Goal: Task Accomplishment & Management: Manage account settings

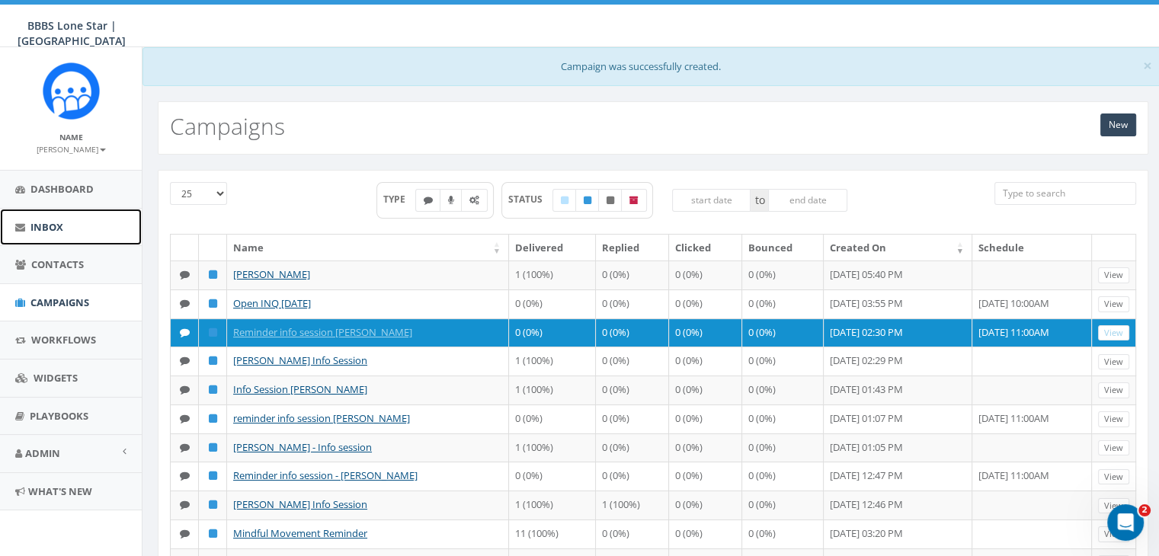
click at [46, 226] on span "Inbox" at bounding box center [46, 227] width 33 height 14
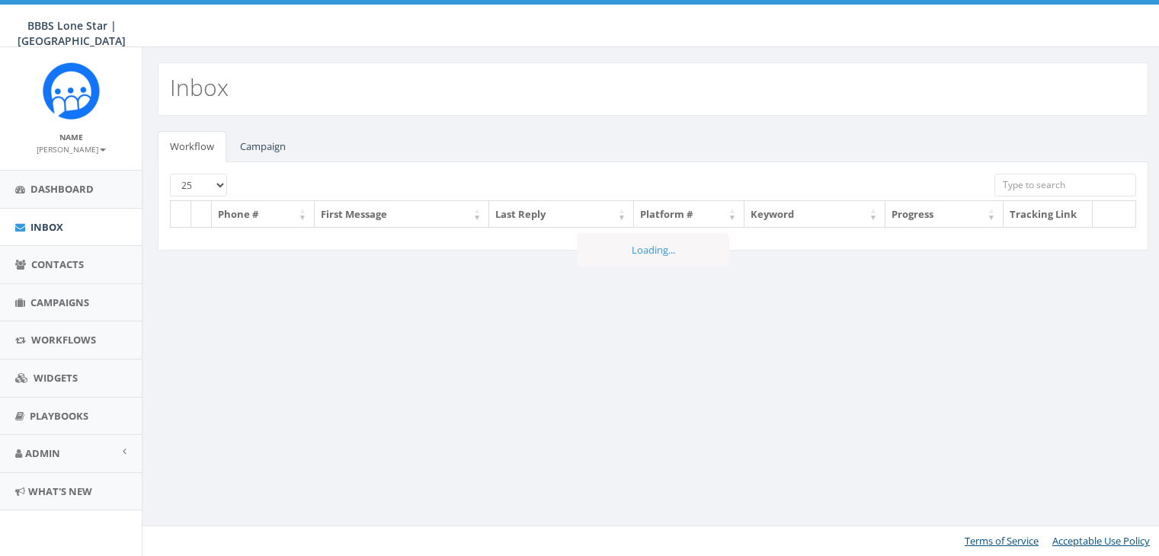
select select
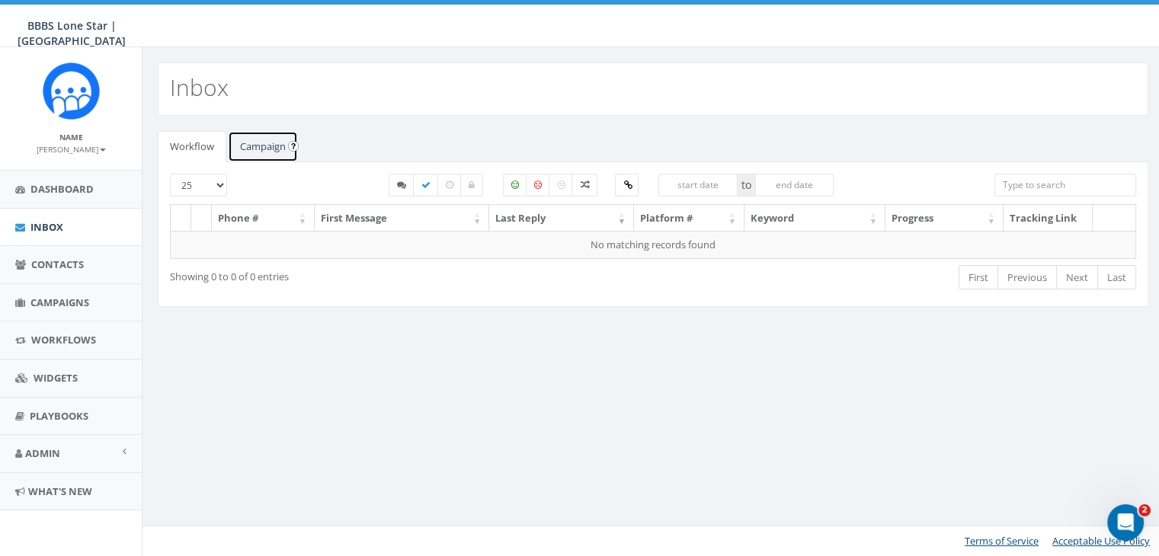
click at [243, 149] on link "Campaign" at bounding box center [263, 146] width 70 height 31
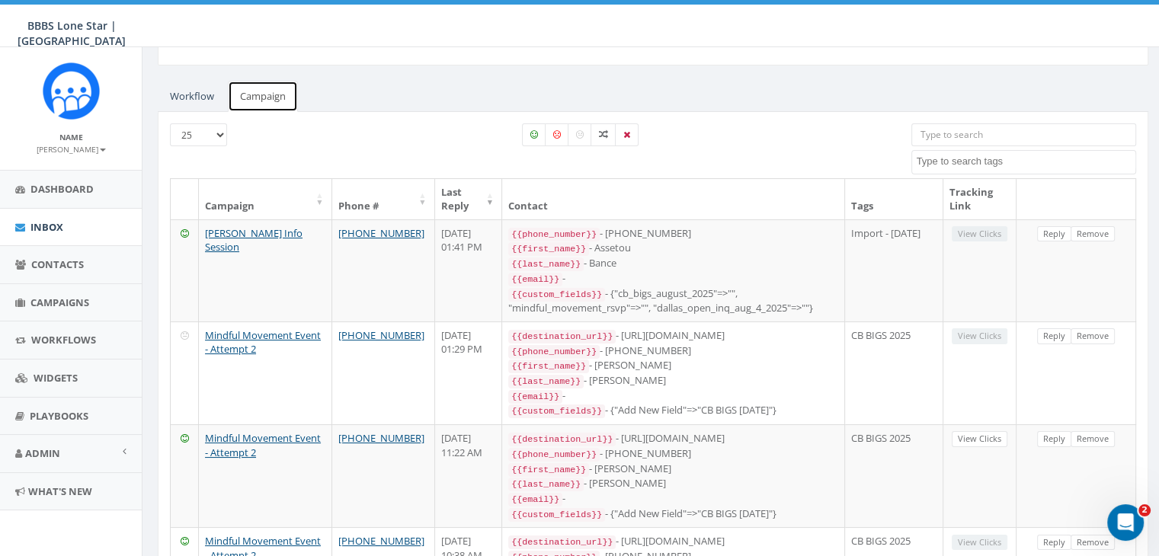
scroll to position [76, 0]
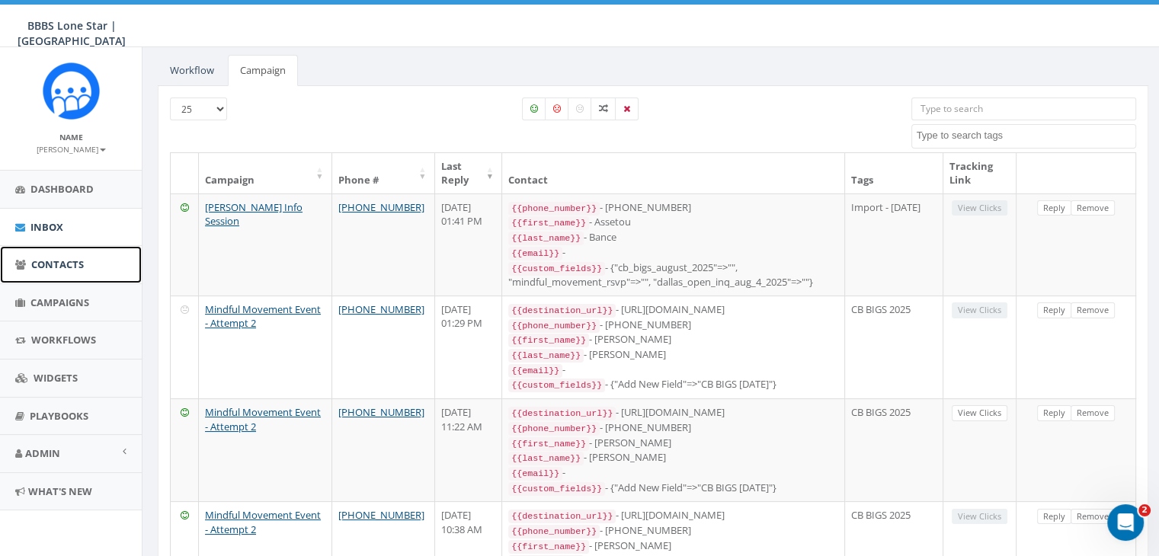
click at [68, 264] on span "Contacts" at bounding box center [57, 265] width 53 height 14
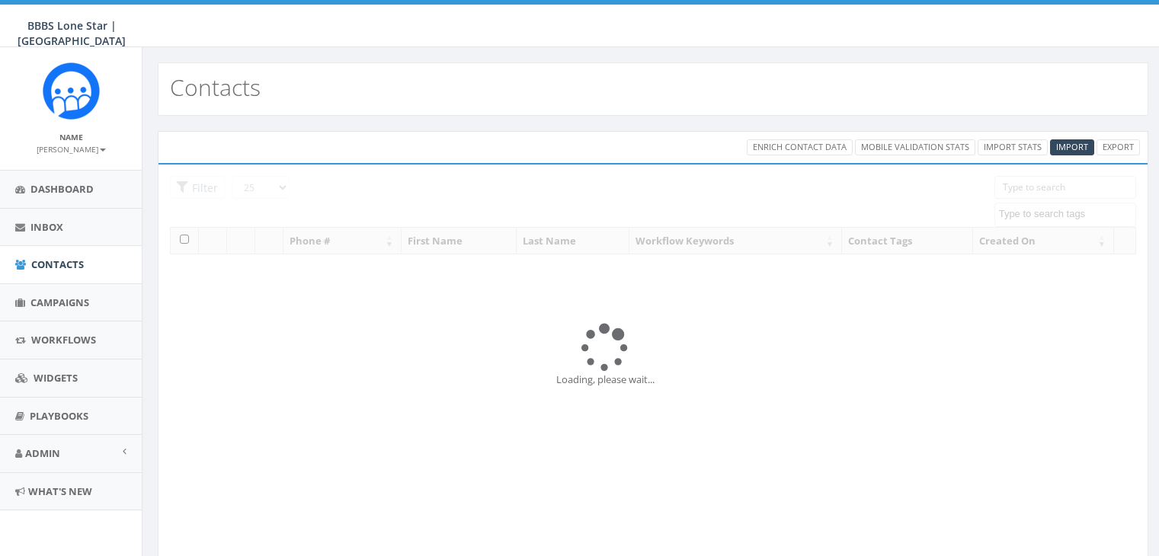
select select
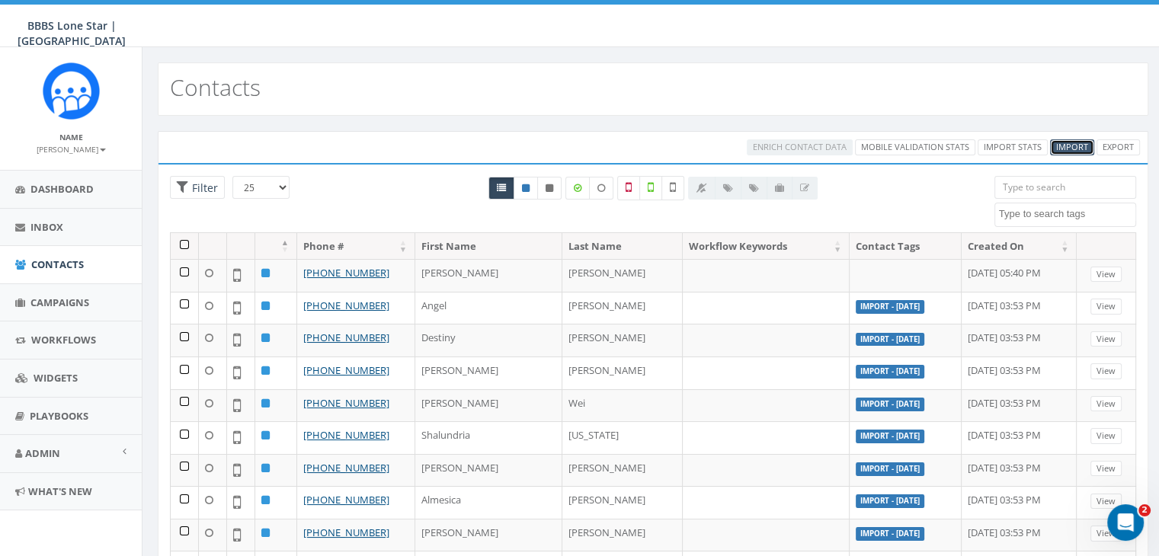
click at [1064, 147] on span "Import" at bounding box center [1072, 146] width 32 height 11
select select
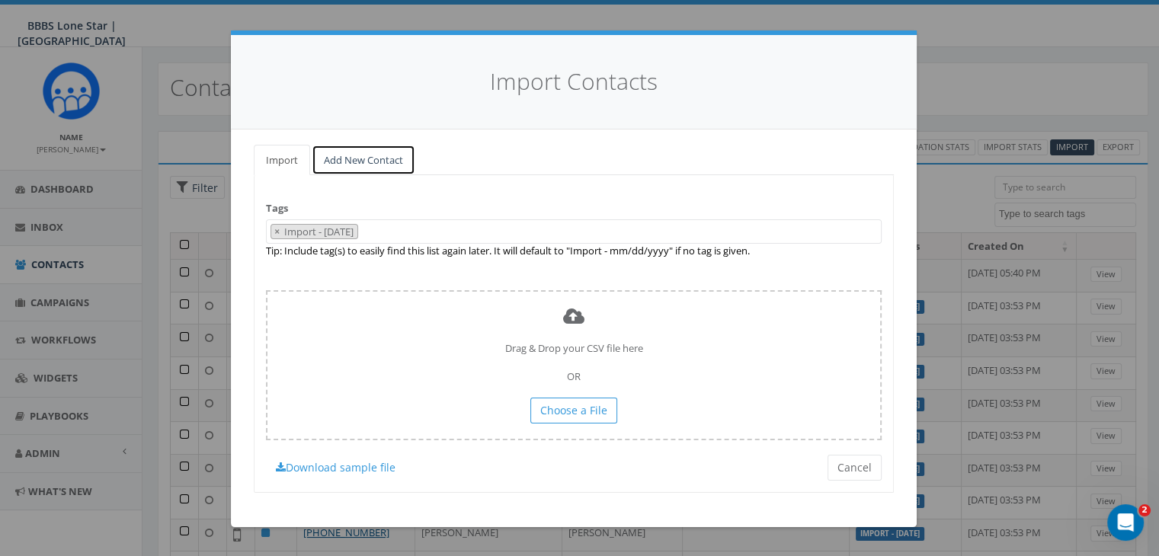
click at [383, 162] on link "Add New Contact" at bounding box center [364, 160] width 104 height 31
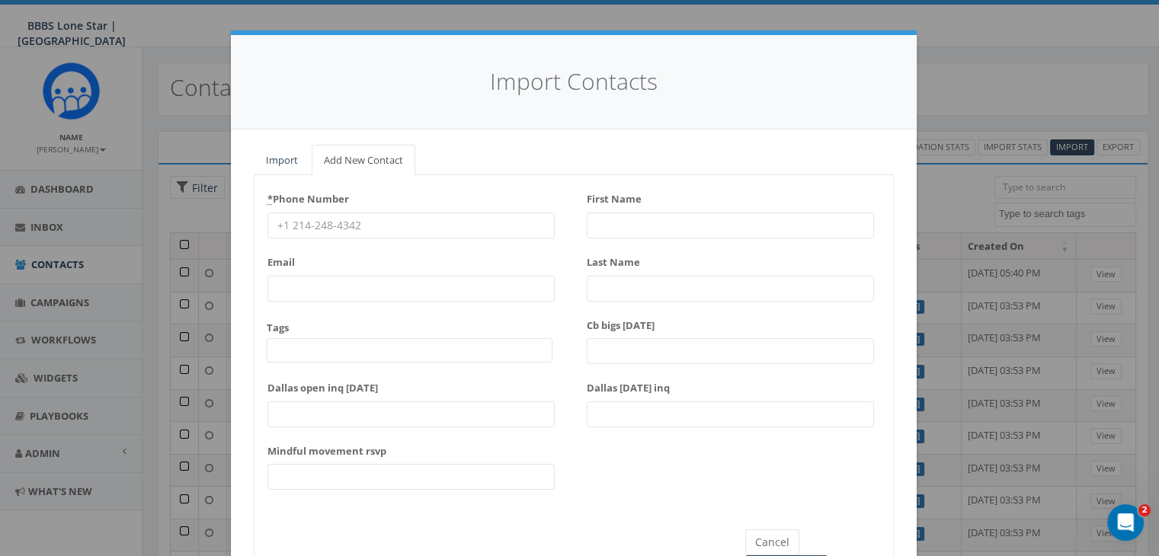
click at [275, 223] on input "* Phone Number" at bounding box center [410, 226] width 287 height 26
paste input "(703) 547-7239"
type input "(703) 547-7239"
click at [628, 226] on input "First Name" at bounding box center [730, 226] width 287 height 26
click at [591, 220] on input "First Name" at bounding box center [730, 226] width 287 height 26
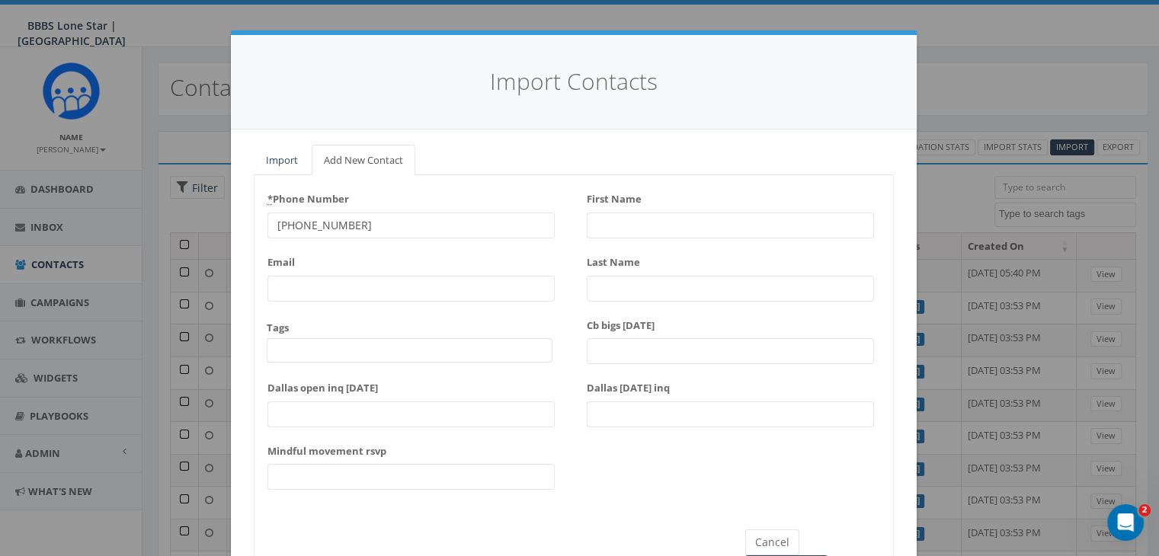
paste input "Bakhtyar Dekordi"
type input "Bakhtyar Dekordi"
click at [595, 286] on input "Last Name" at bounding box center [730, 289] width 287 height 26
paste input "Bakhtyar Dekordi"
type input "Bakhtyar Dekordi"
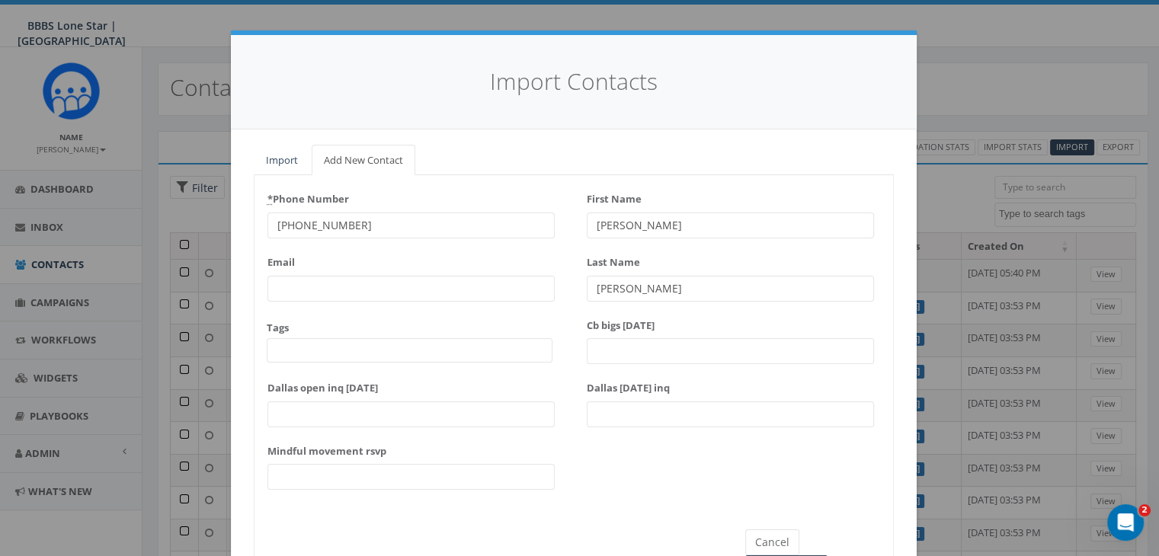
drag, startPoint x: 637, startPoint y: 226, endPoint x: 690, endPoint y: 233, distance: 53.0
click at [690, 233] on input "Bakhtyar Dekordi" at bounding box center [730, 226] width 287 height 26
type input "Bakhtyar"
drag, startPoint x: 637, startPoint y: 288, endPoint x: 570, endPoint y: 290, distance: 67.1
click at [570, 290] on div "* Phone Number (703) 547-7239 Email Tags 2025/08/14 CB BIGS 2025 Import - 08/04…" at bounding box center [574, 344] width 639 height 315
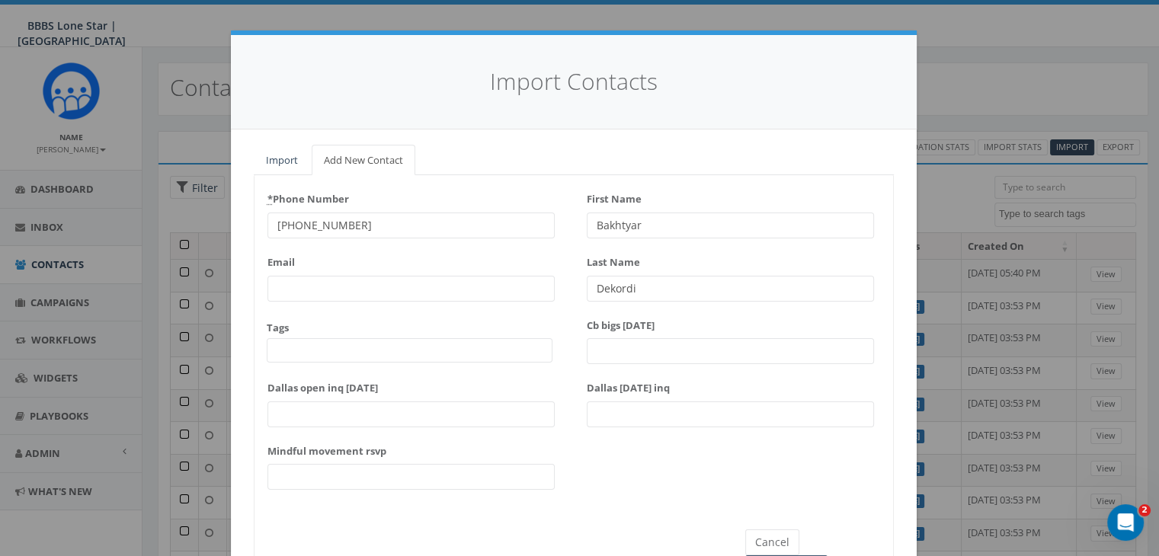
type input "Dekordi"
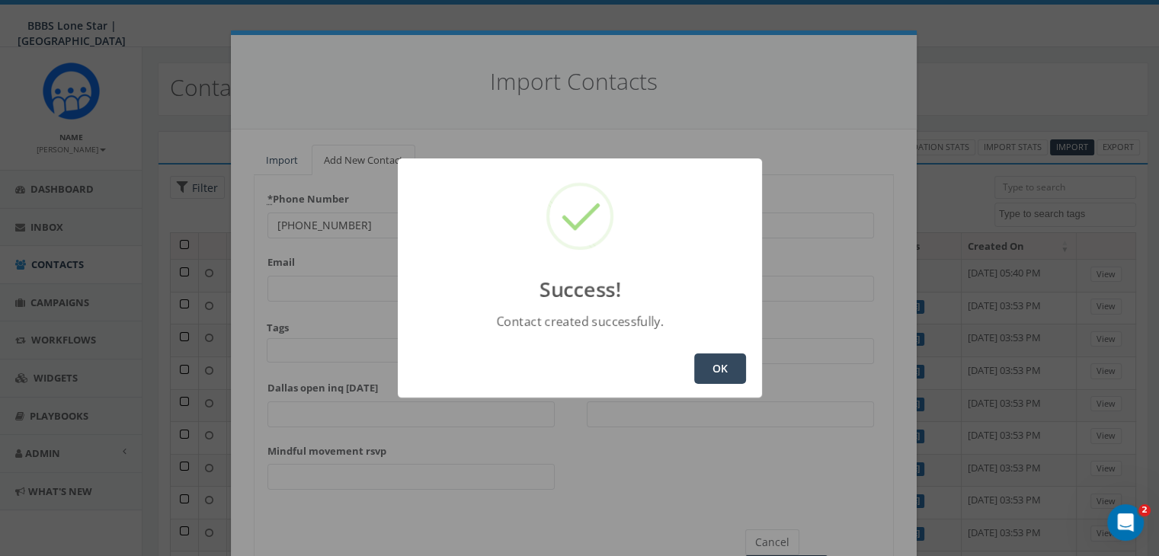
click at [730, 367] on button "OK" at bounding box center [720, 369] width 52 height 30
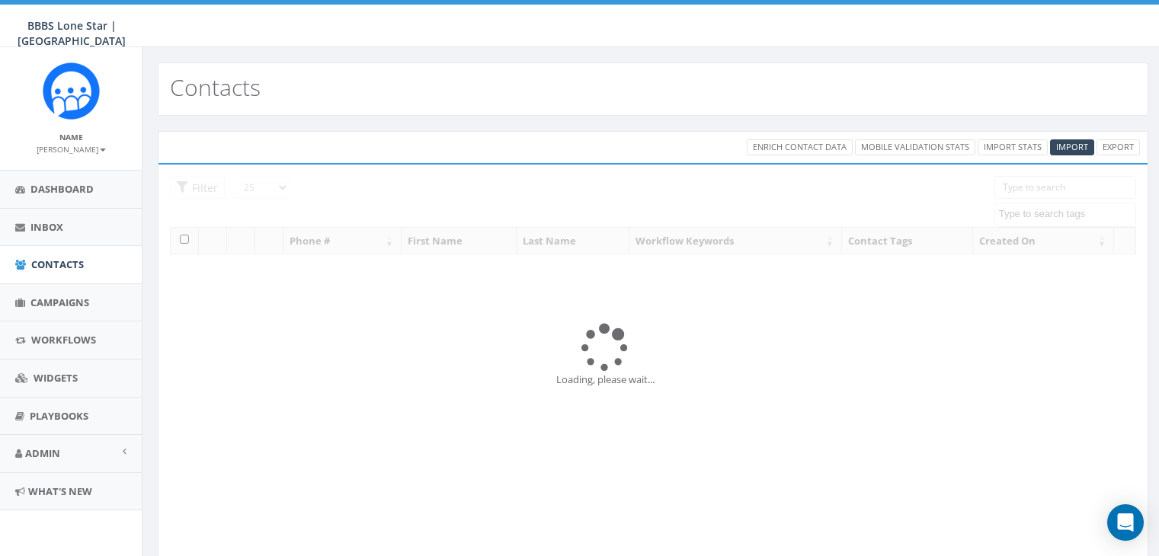
select select
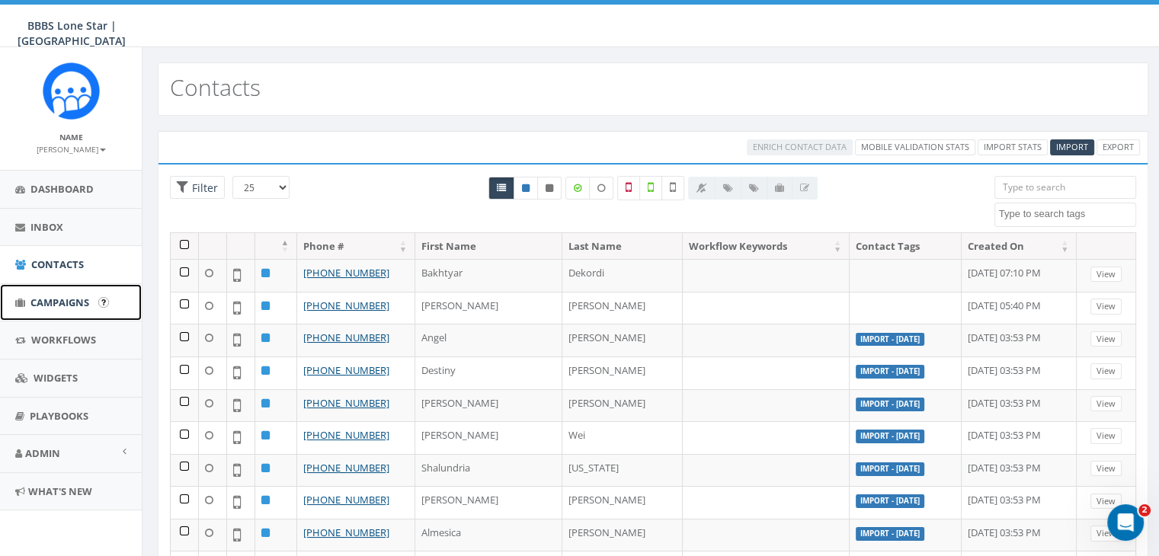
click at [49, 299] on span "Campaigns" at bounding box center [59, 303] width 59 height 14
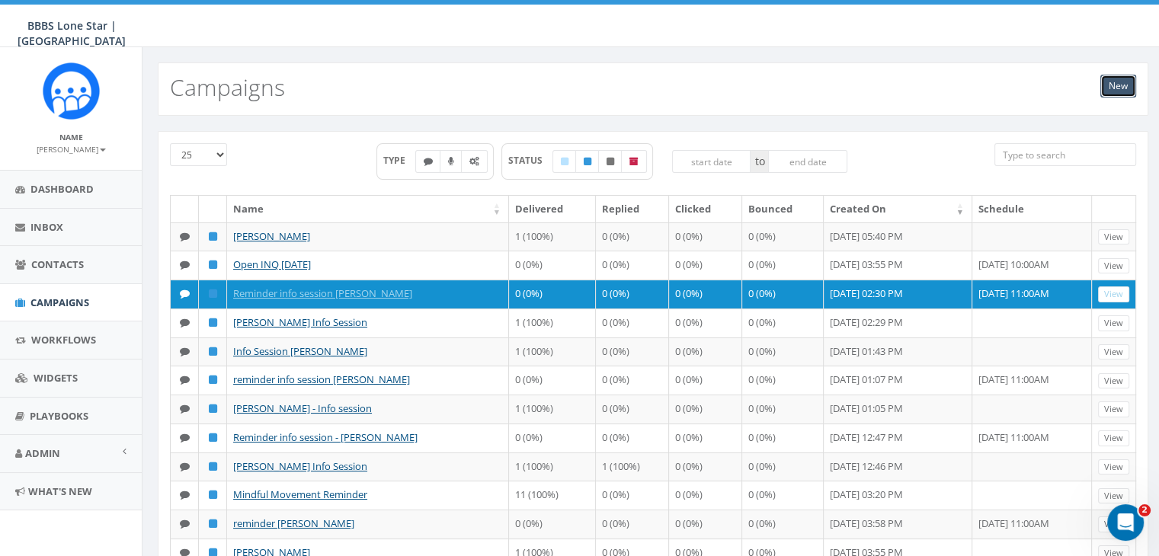
click at [1106, 77] on link "New" at bounding box center [1118, 86] width 36 height 23
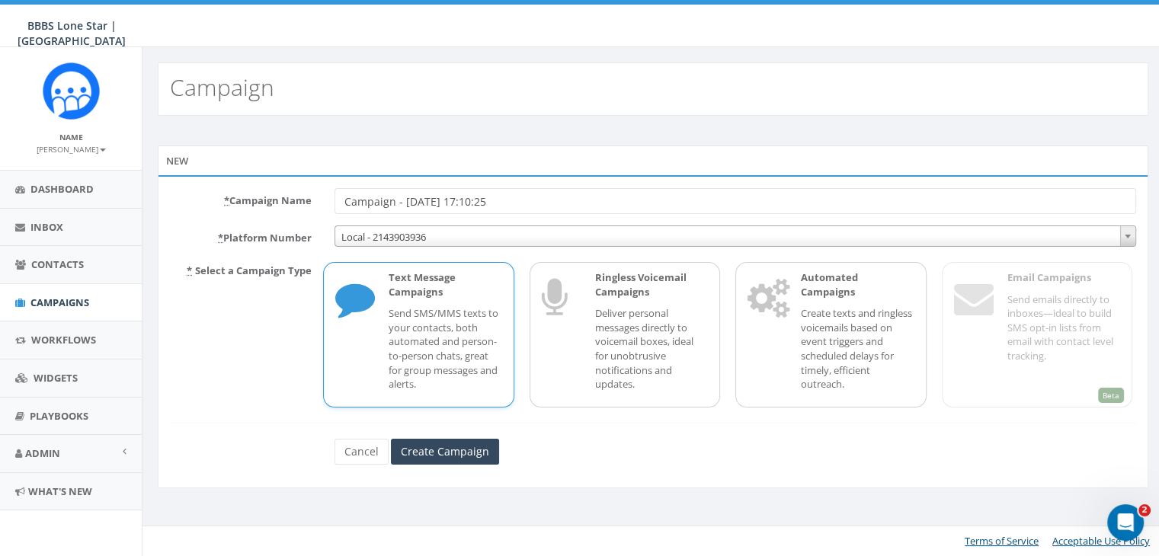
drag, startPoint x: 531, startPoint y: 207, endPoint x: 289, endPoint y: 200, distance: 242.4
click at [289, 200] on div "* Campaign Name Campaign - [DATE] 17:10:25" at bounding box center [653, 201] width 989 height 26
type input "[PERSON_NAME] Schedule Interview"
click at [433, 443] on input "Create Campaign" at bounding box center [445, 452] width 108 height 26
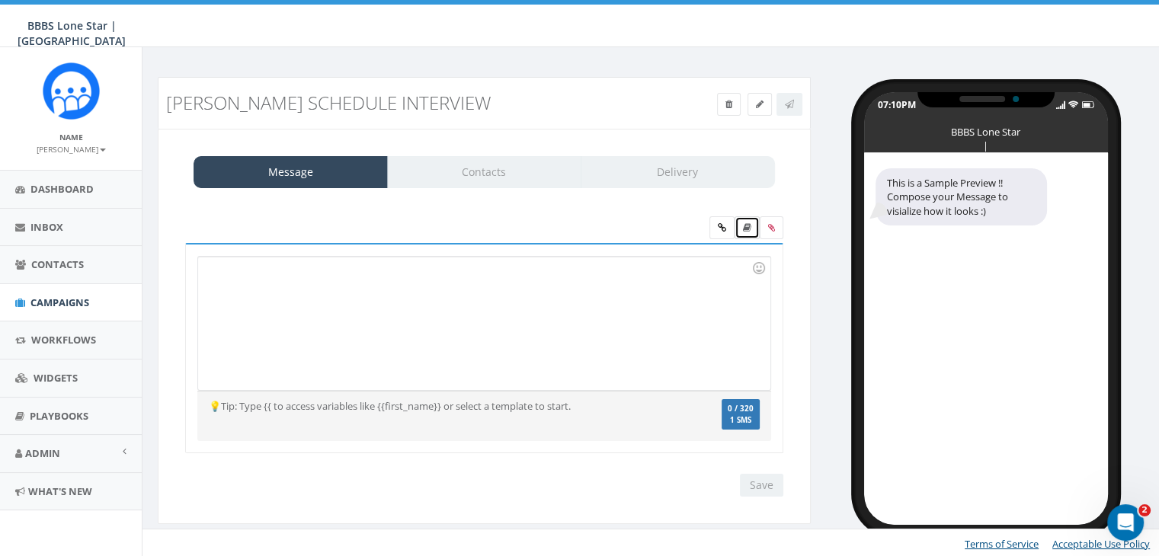
click at [746, 232] on link at bounding box center [747, 227] width 25 height 23
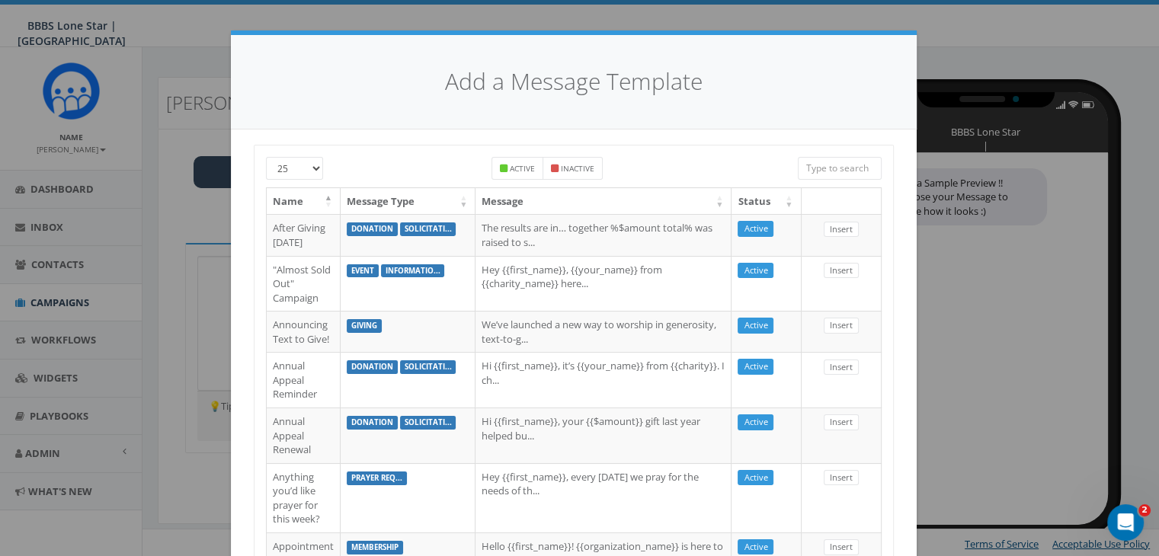
click at [831, 168] on input "search" at bounding box center [840, 168] width 84 height 23
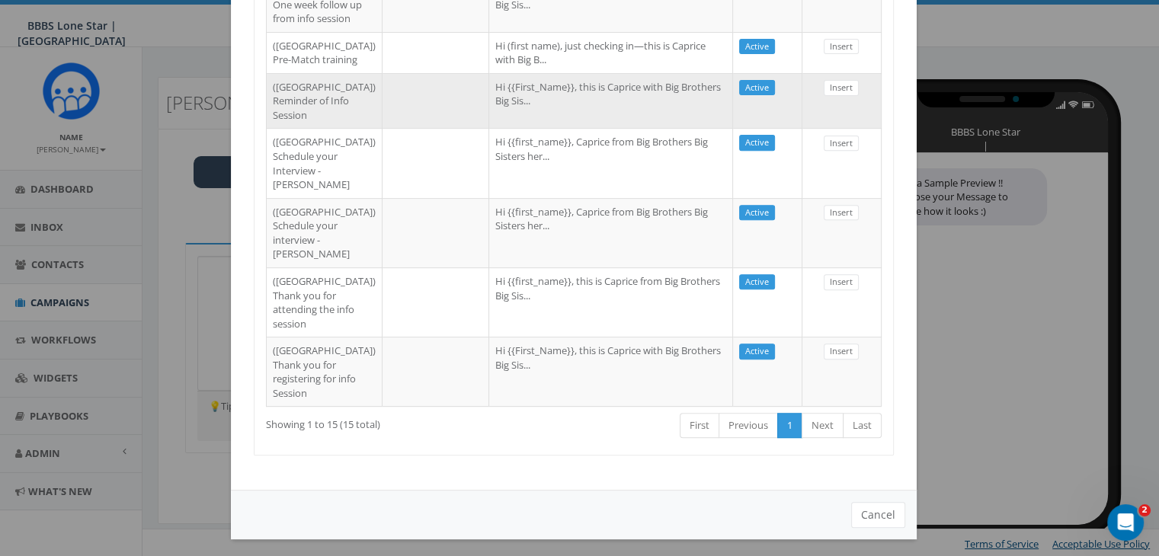
scroll to position [610, 0]
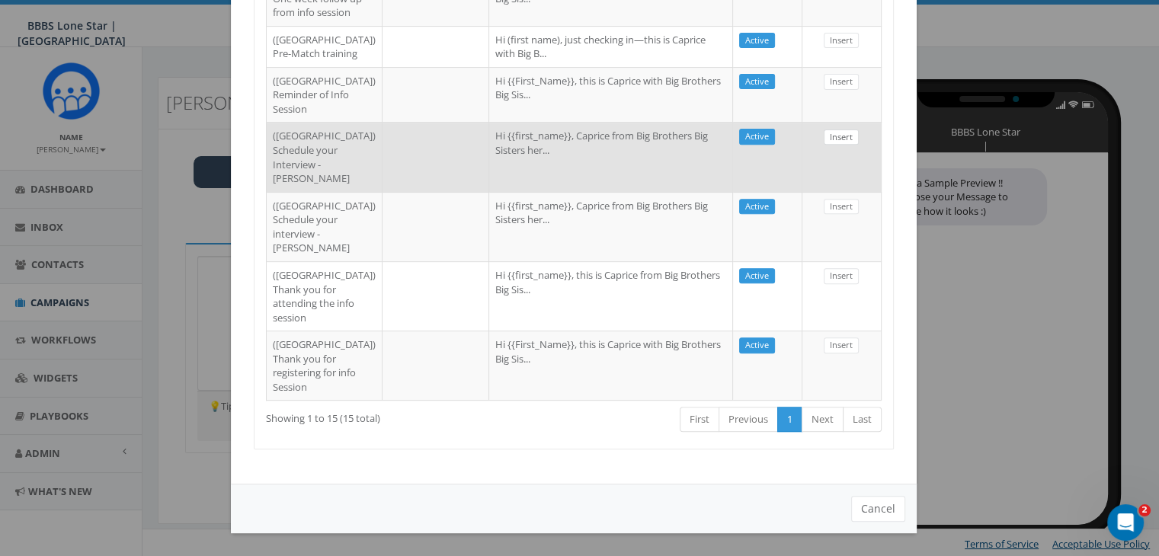
type input "dallas"
click at [842, 146] on link "Insert" at bounding box center [841, 138] width 35 height 16
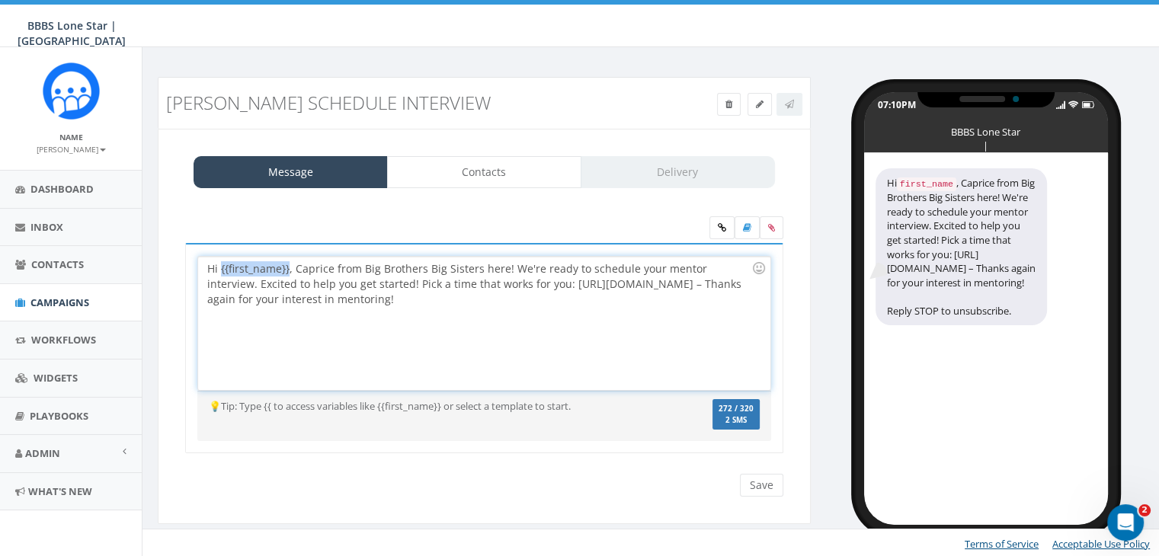
drag, startPoint x: 287, startPoint y: 265, endPoint x: 219, endPoint y: 270, distance: 68.0
click at [219, 270] on div "Hi {{first_name}}, Caprice from Big Brothers Big Sisters here! We're ready to s…" at bounding box center [484, 323] width 572 height 133
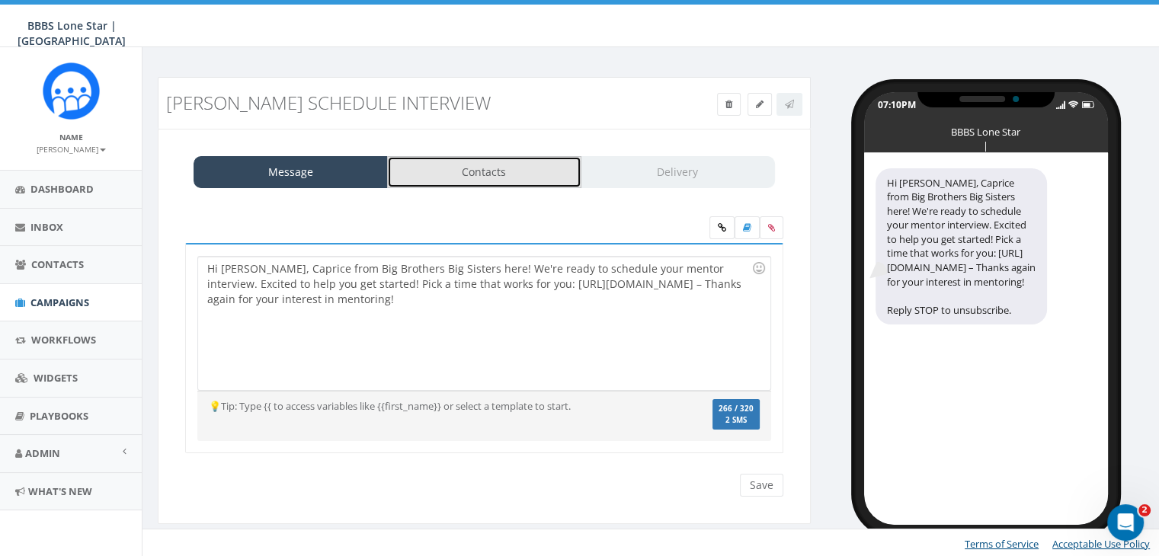
click at [527, 169] on link "Contacts" at bounding box center [484, 172] width 194 height 32
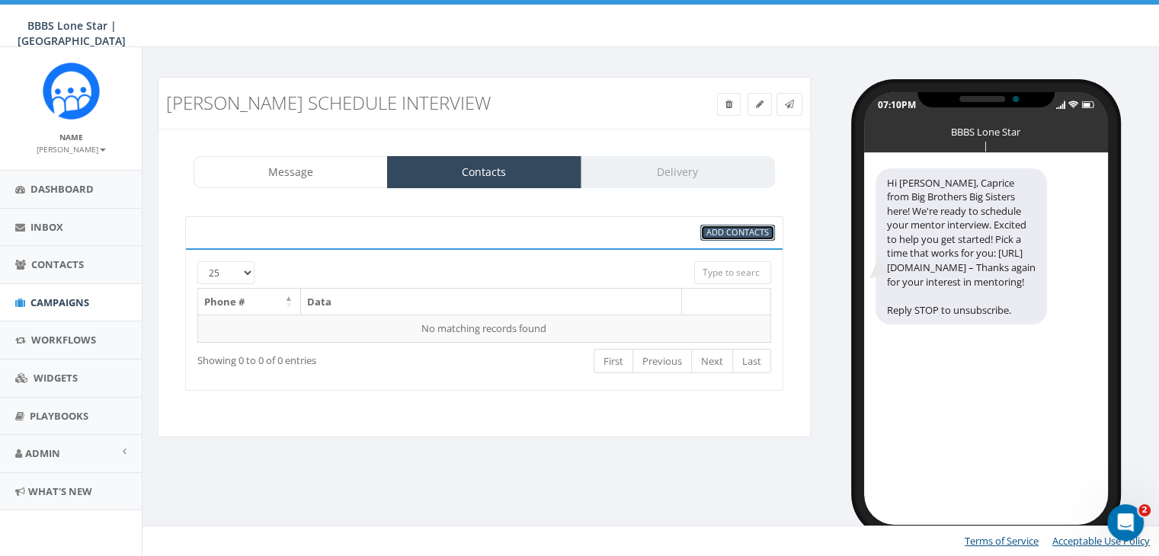
click at [720, 226] on span "Add Contacts" at bounding box center [737, 231] width 62 height 11
select select
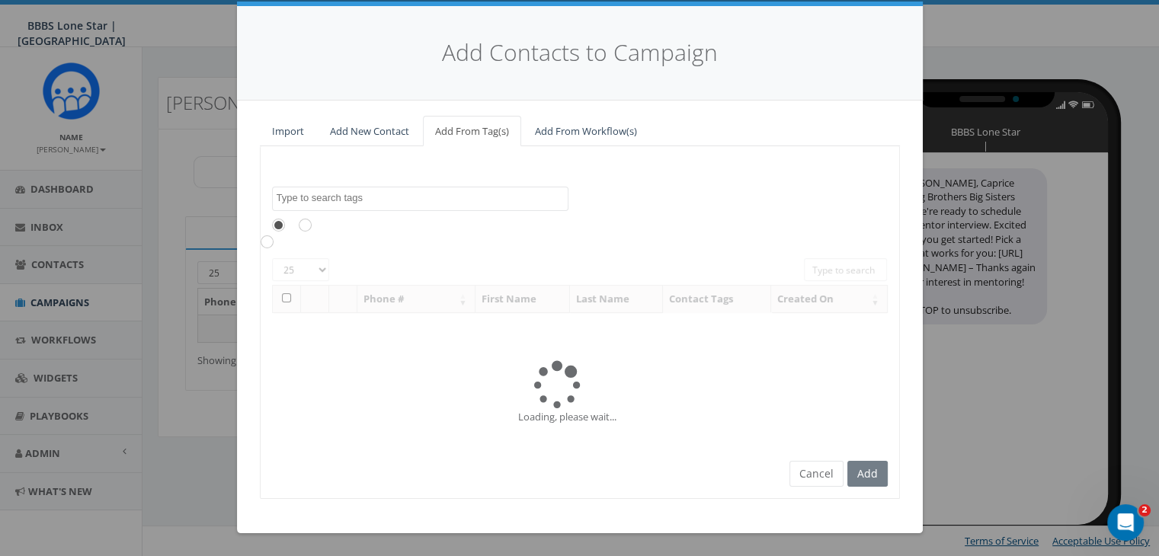
scroll to position [0, 0]
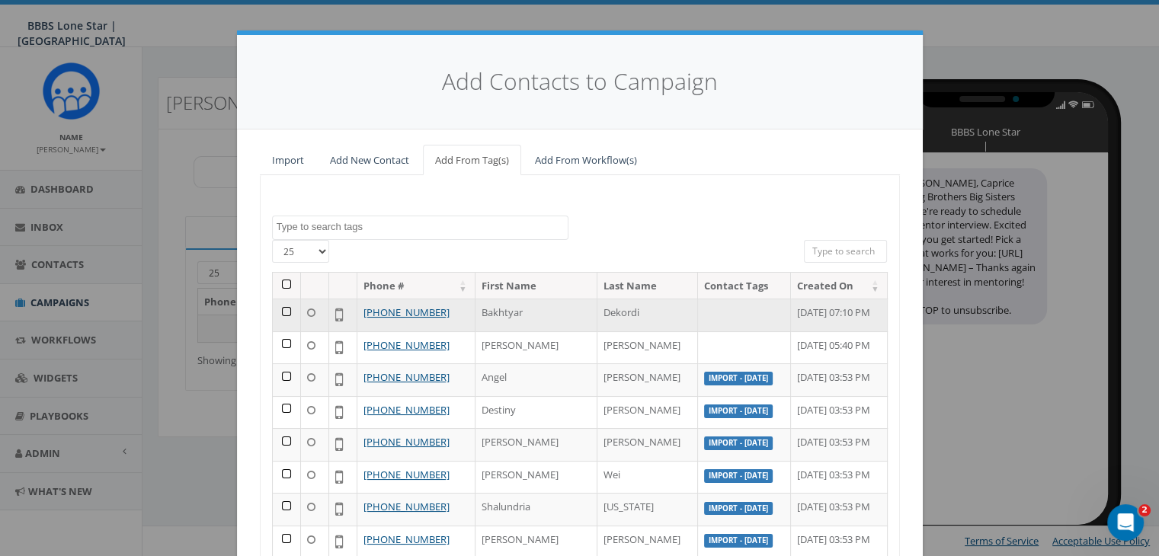
click at [279, 309] on td at bounding box center [287, 315] width 28 height 33
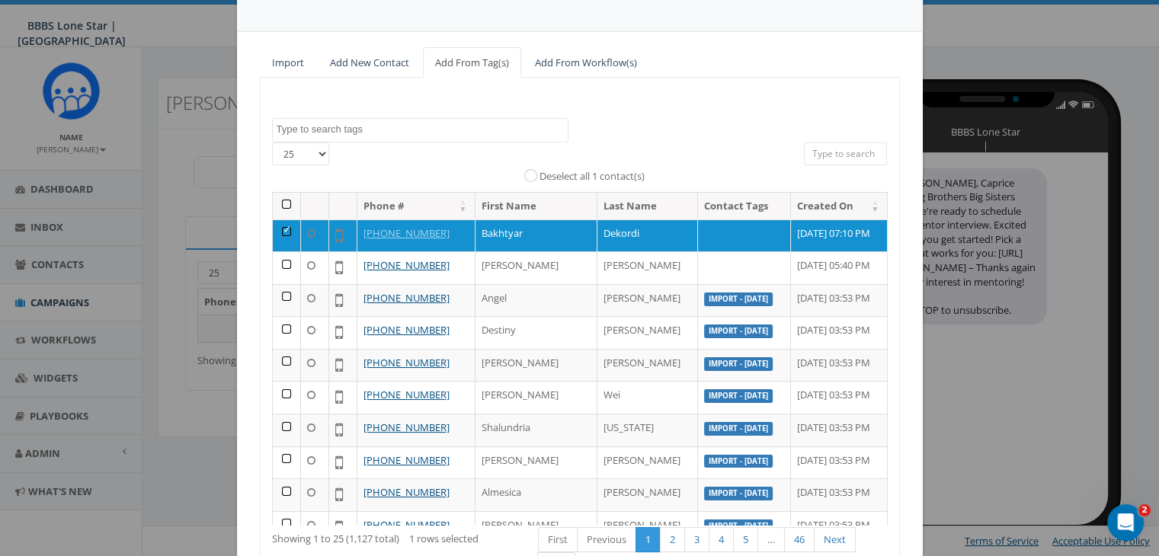
scroll to position [216, 0]
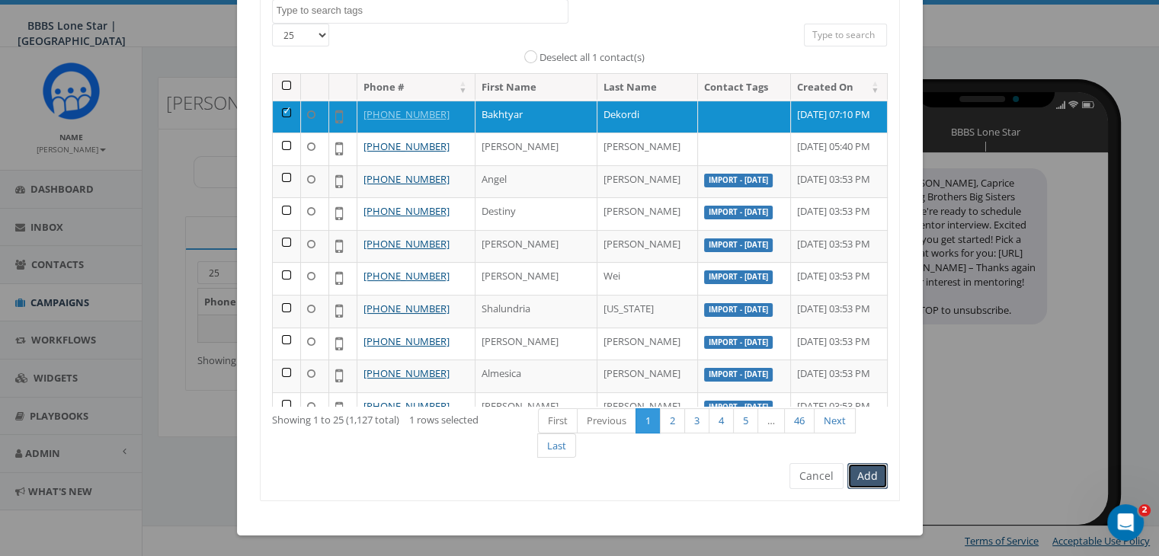
click at [868, 476] on button "Add" at bounding box center [867, 476] width 40 height 26
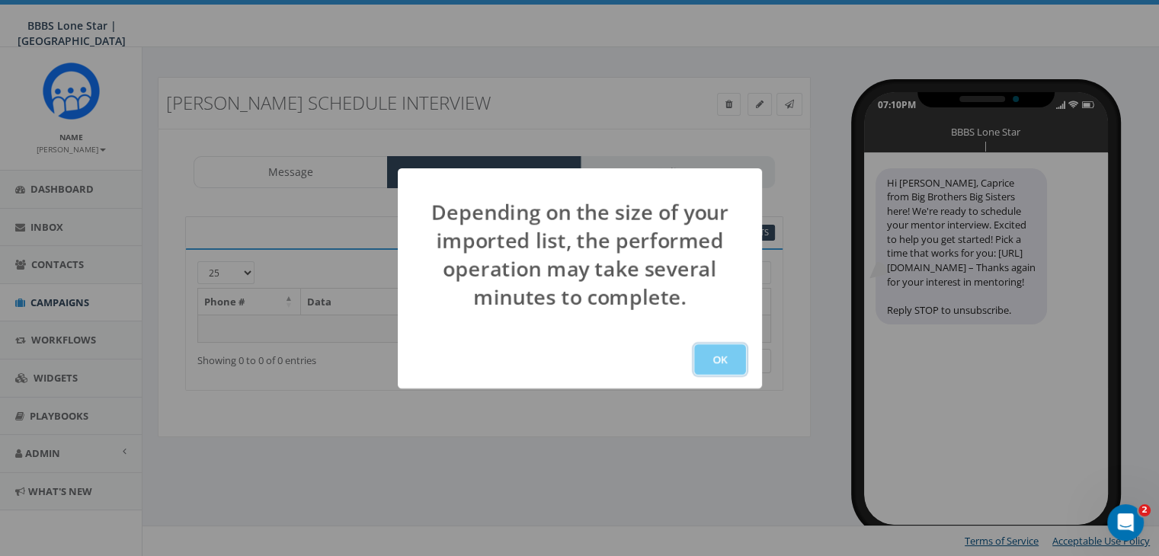
click at [738, 359] on button "OK" at bounding box center [720, 359] width 52 height 30
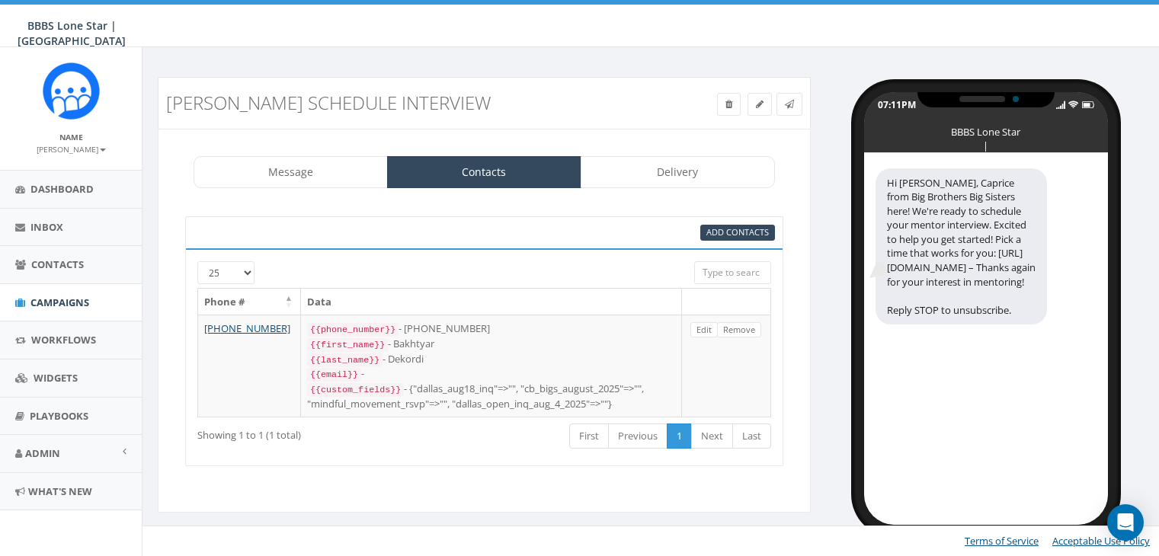
select select
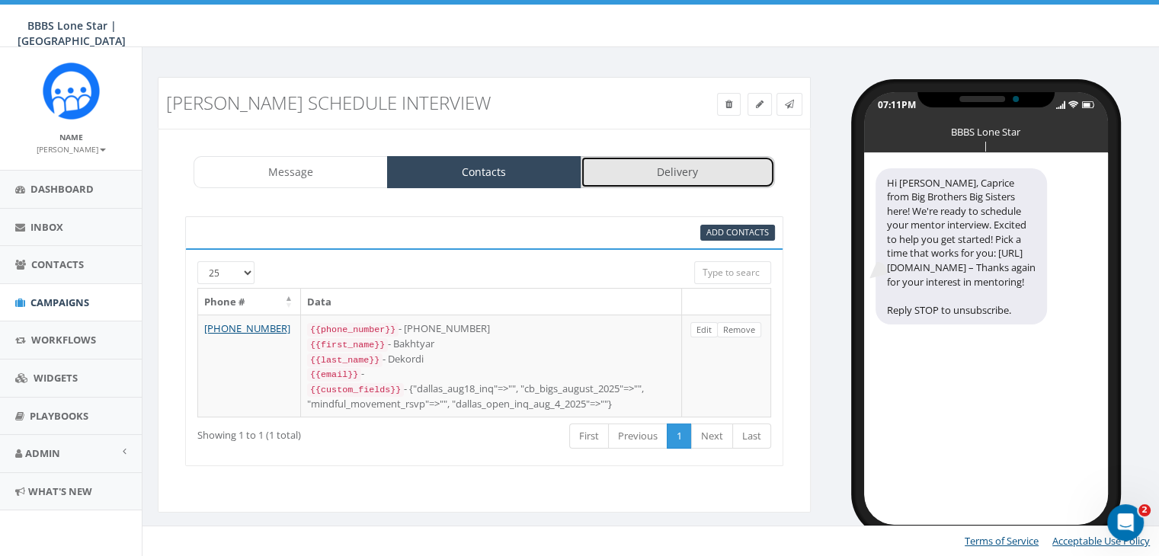
click at [710, 173] on link "Delivery" at bounding box center [678, 172] width 194 height 32
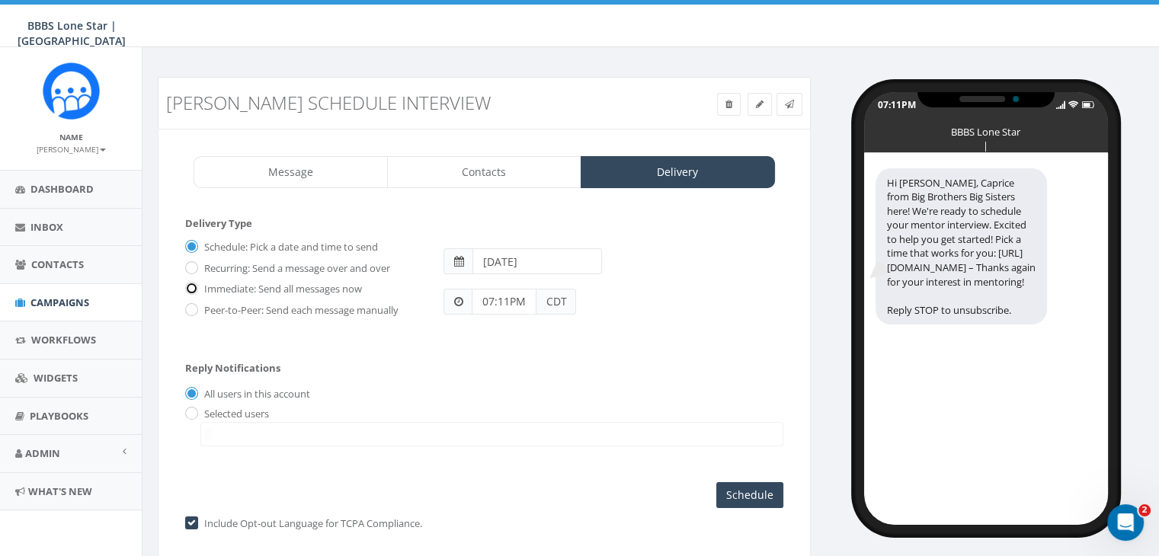
click at [188, 285] on input "Immediate: Send all messages now" at bounding box center [190, 290] width 10 height 10
radio input "true"
click at [187, 409] on input "radio" at bounding box center [190, 414] width 10 height 10
radio input "true"
click at [210, 431] on textarea "Search" at bounding box center [209, 434] width 8 height 14
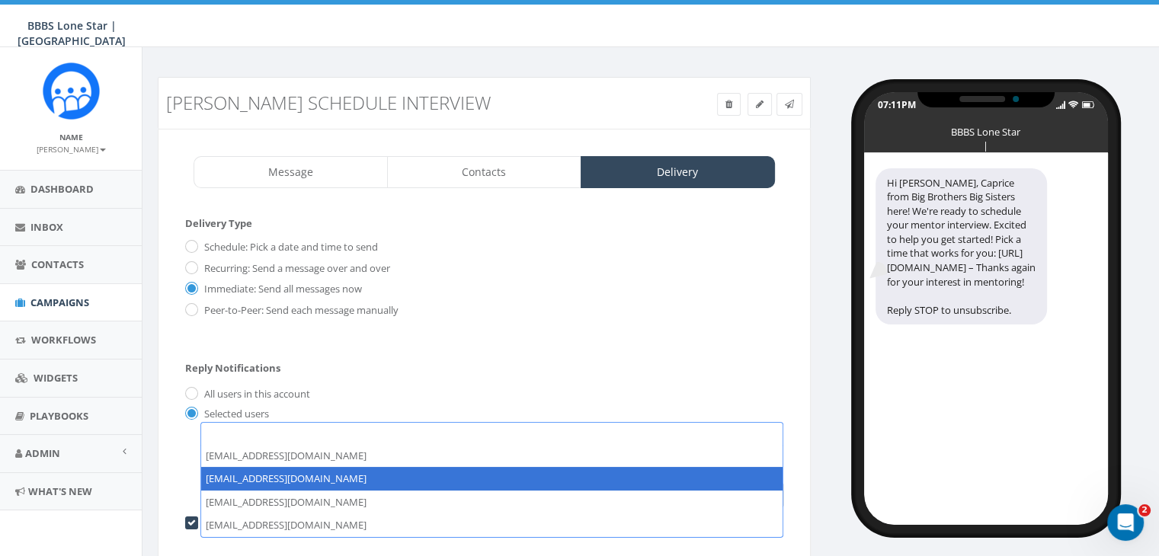
select select "1730"
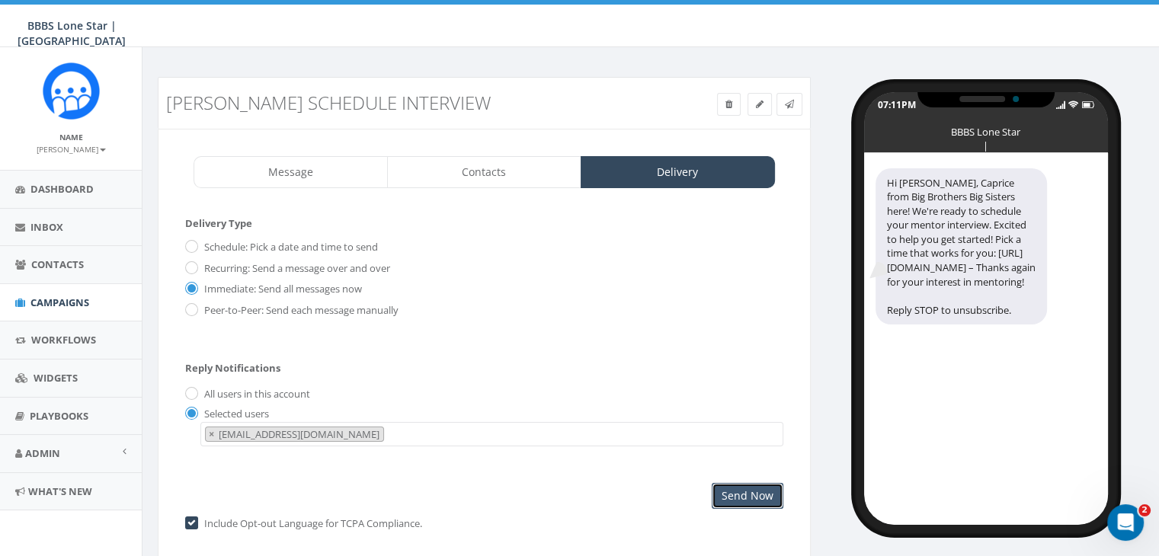
click at [763, 488] on input "Send Now" at bounding box center [748, 496] width 72 height 26
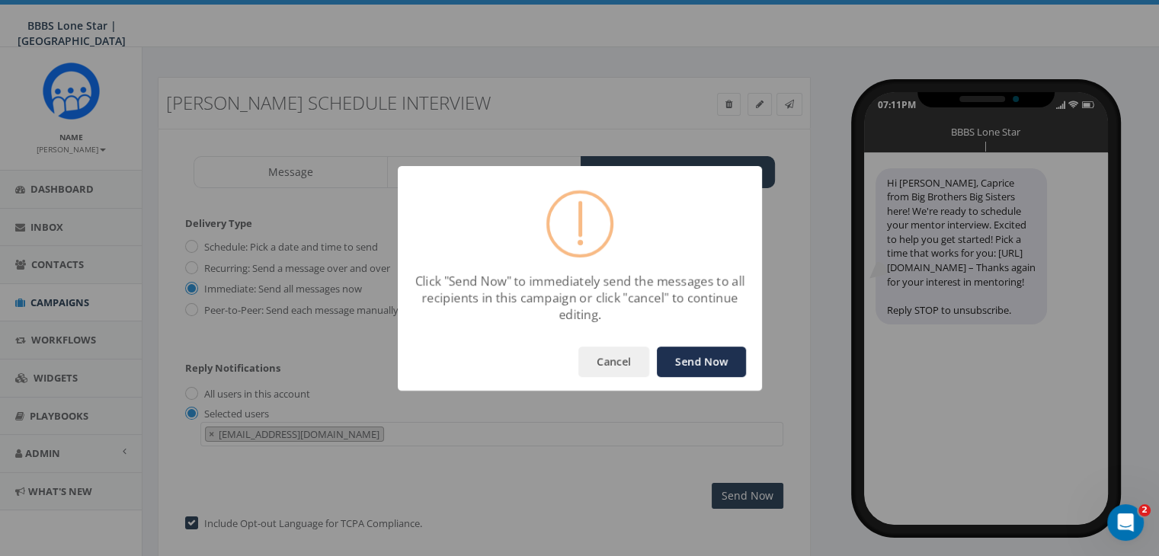
click at [687, 359] on button "Send Now" at bounding box center [701, 362] width 89 height 30
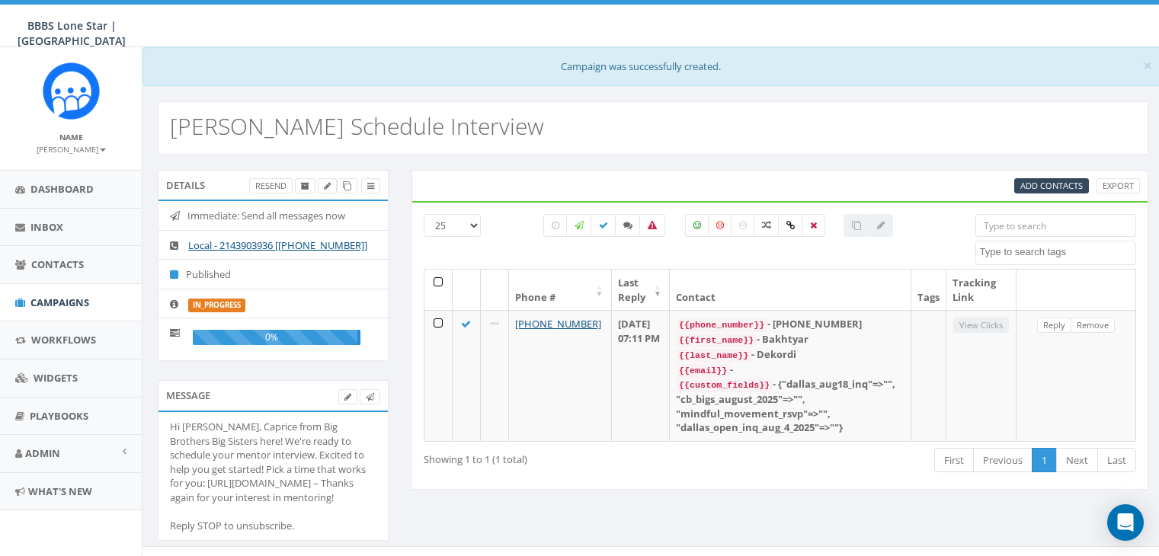
select select
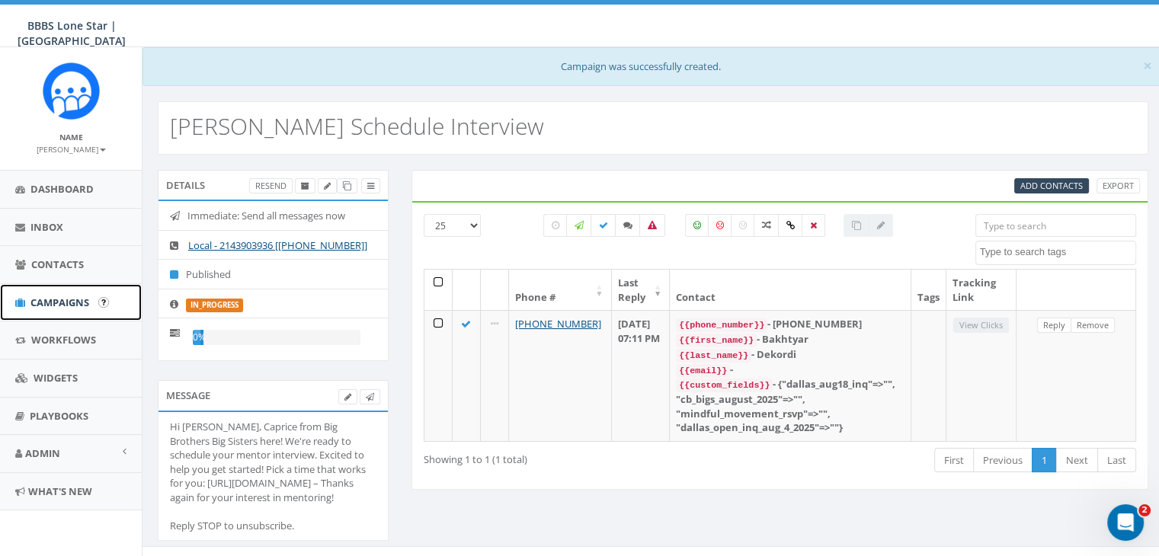
click at [44, 298] on span "Campaigns" at bounding box center [59, 303] width 59 height 14
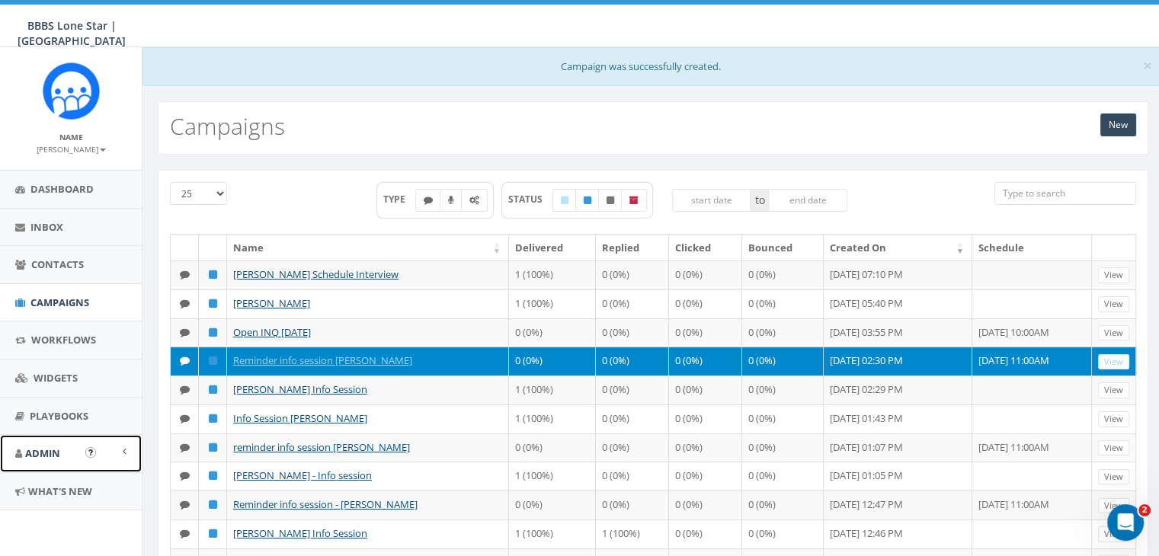
click at [123, 452] on span at bounding box center [125, 452] width 4 height 10
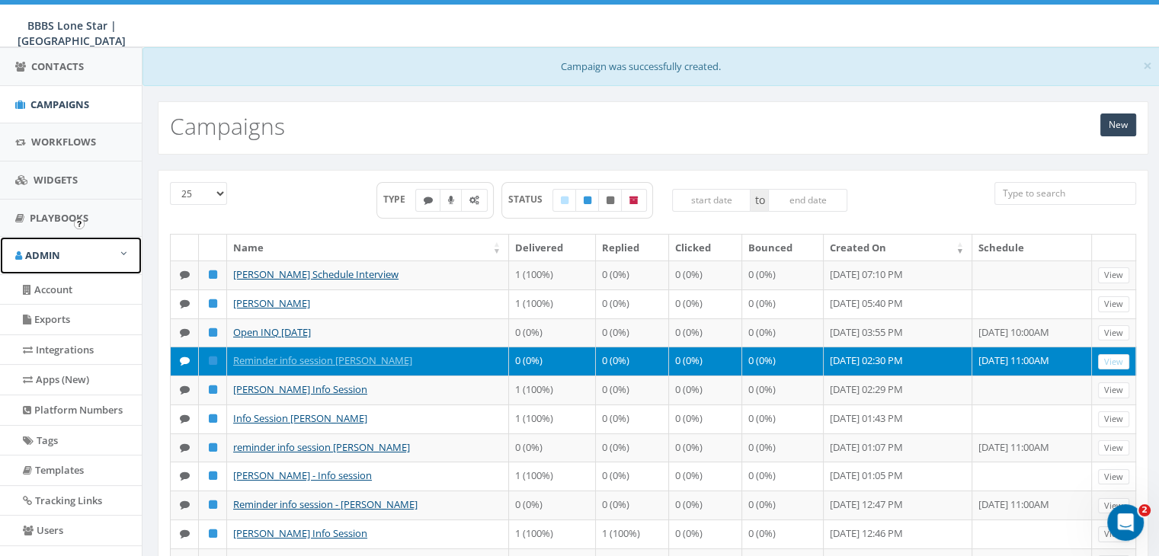
scroll to position [229, 0]
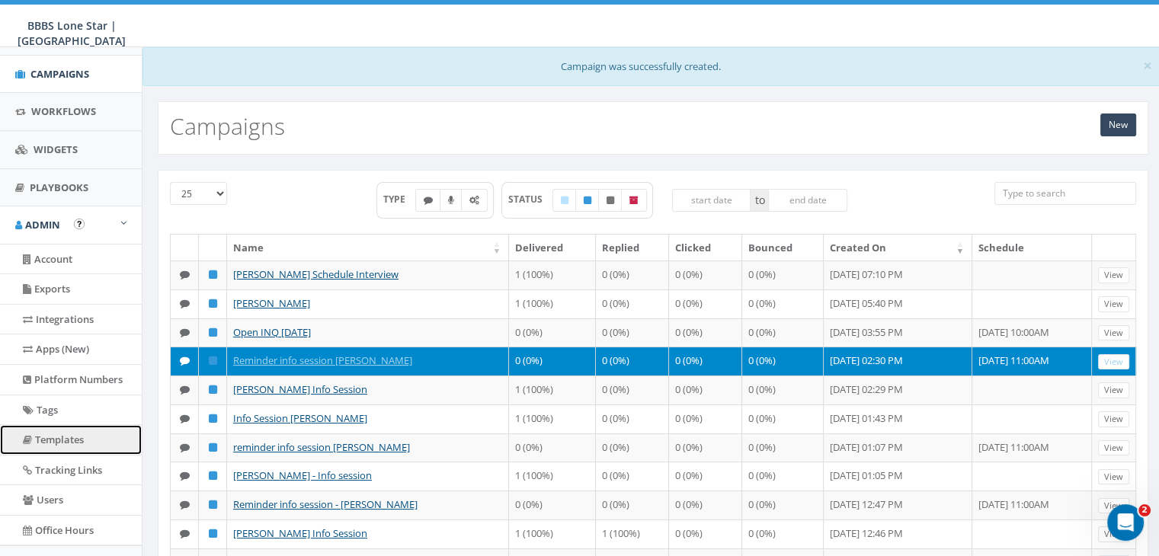
click at [57, 427] on link "Templates" at bounding box center [71, 440] width 142 height 30
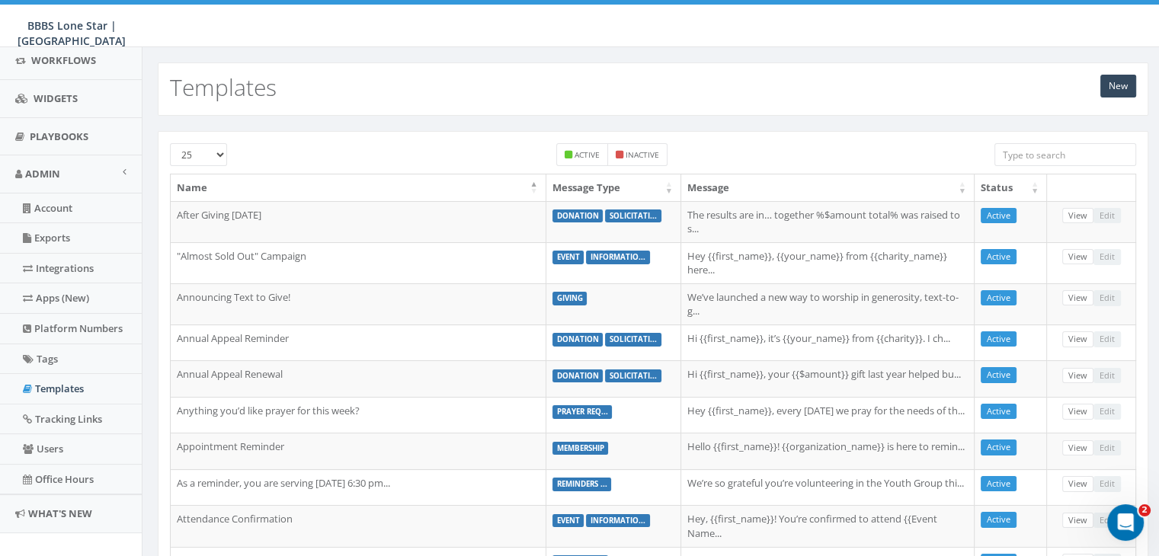
scroll to position [296, 0]
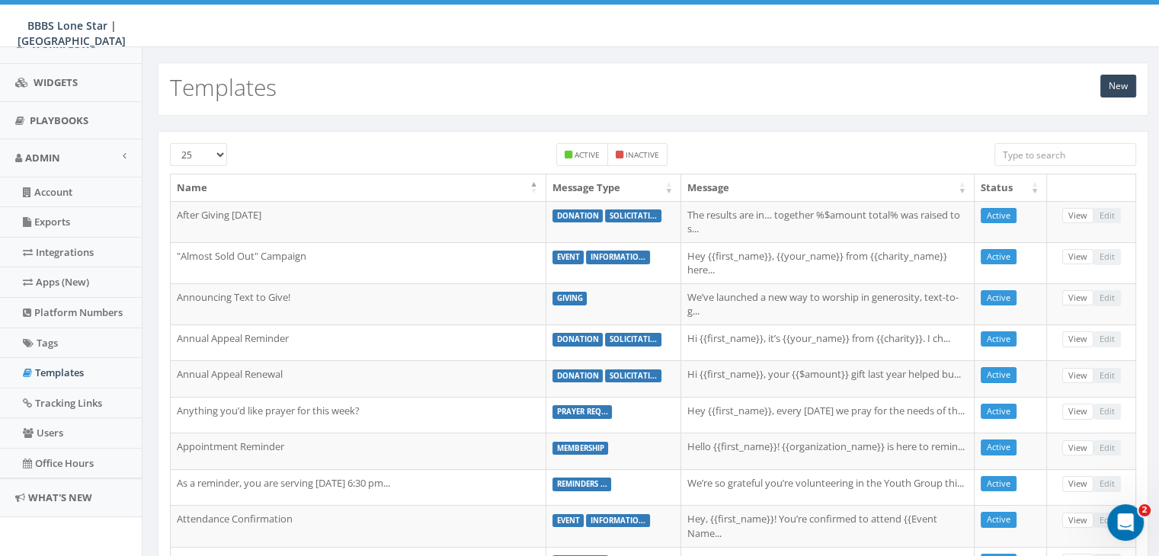
click at [1070, 152] on input "search" at bounding box center [1065, 154] width 142 height 23
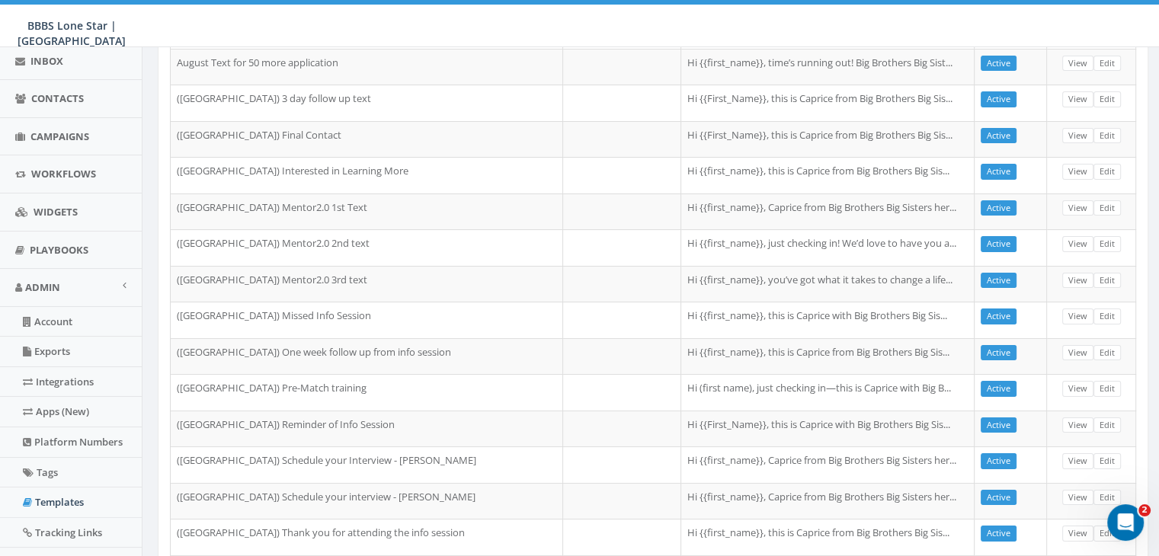
scroll to position [0, 0]
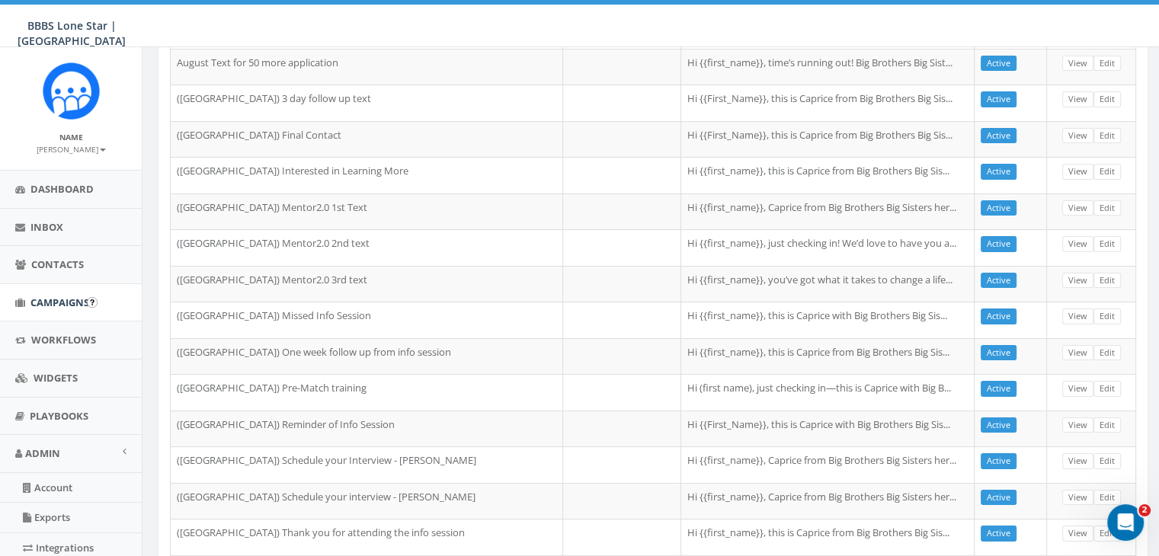
type input "dallas"
click at [68, 297] on span "Campaigns" at bounding box center [59, 303] width 59 height 14
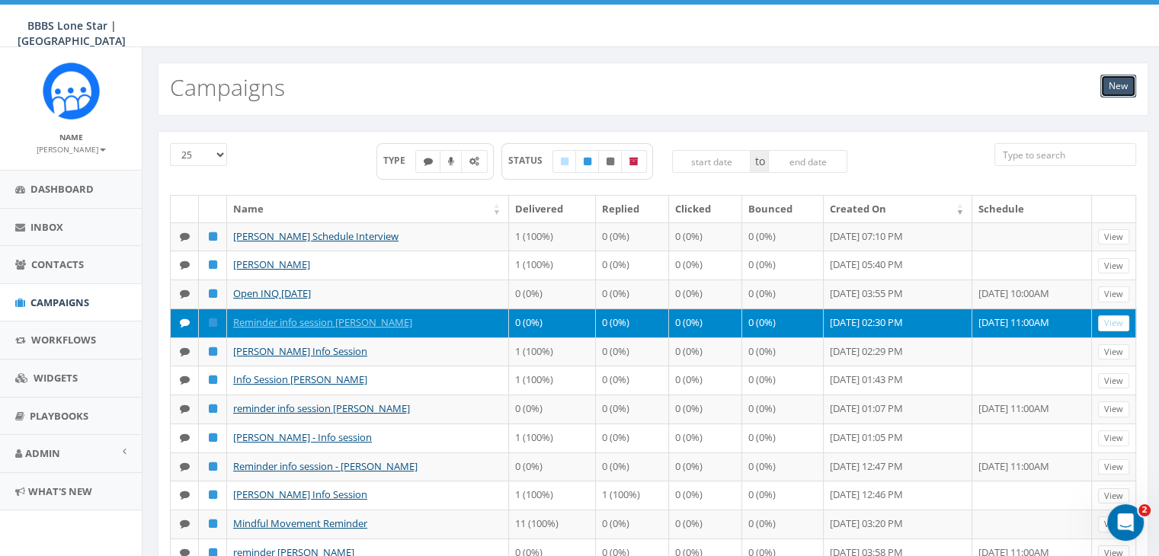
click at [1123, 92] on link "New" at bounding box center [1118, 86] width 36 height 23
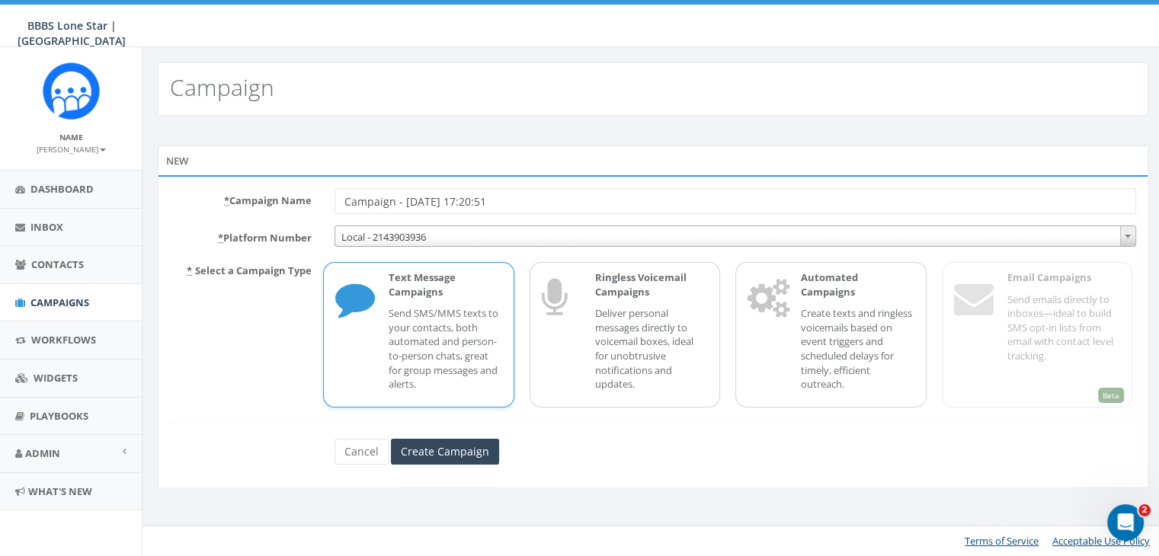
drag, startPoint x: 511, startPoint y: 194, endPoint x: 266, endPoint y: 197, distance: 244.6
click at [266, 197] on div "* Campaign Name Campaign - [DATE] 17:20:51" at bounding box center [653, 201] width 989 height 26
type input "[PERSON_NAME] 1 wk follow up from info session"
click at [405, 443] on input "Create Campaign" at bounding box center [445, 452] width 108 height 26
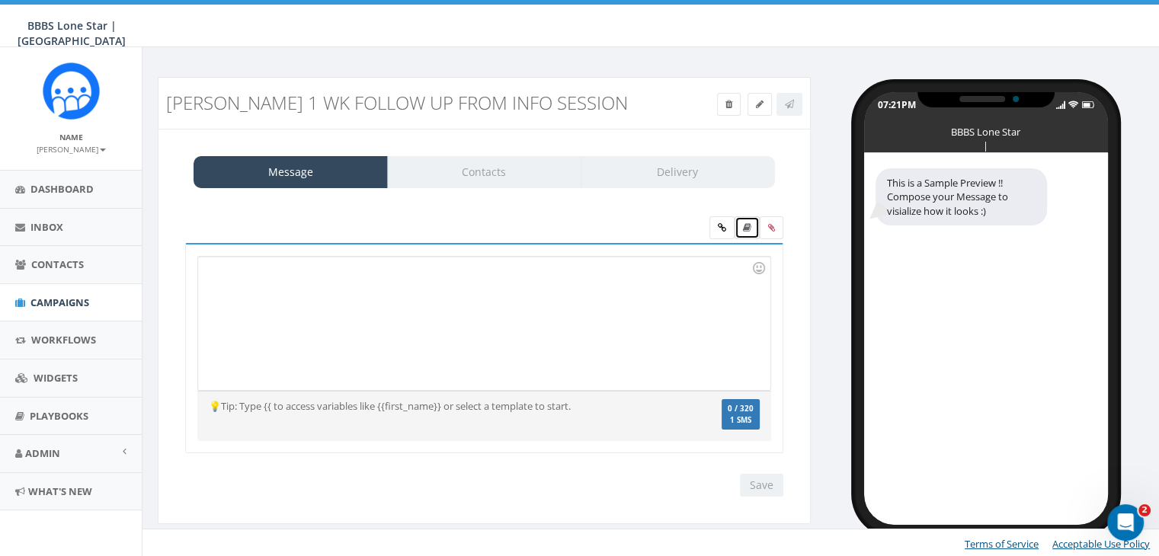
click at [749, 223] on icon at bounding box center [747, 227] width 8 height 9
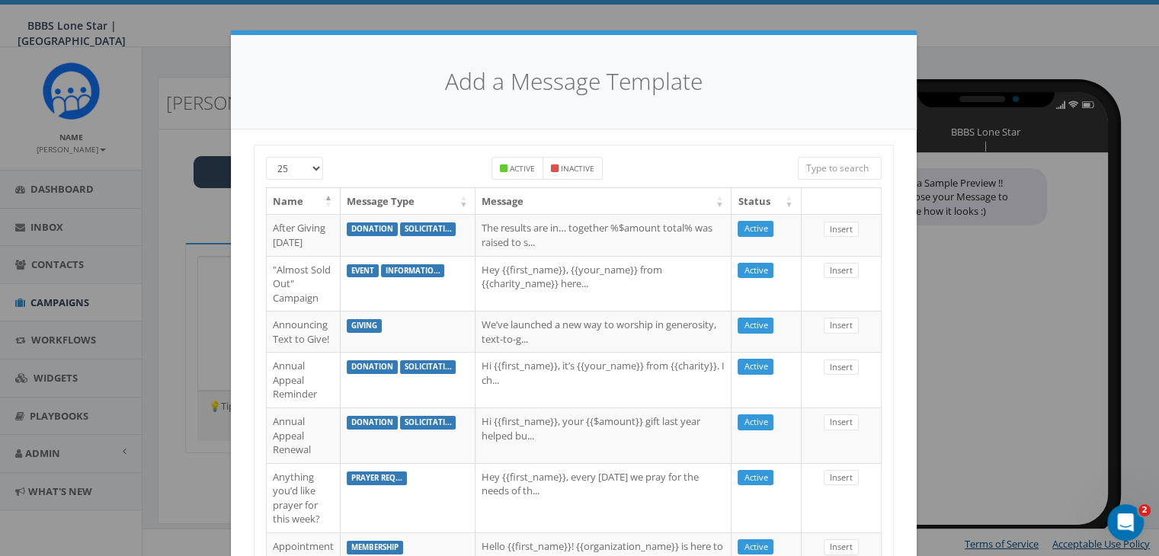
click at [811, 165] on input "search" at bounding box center [840, 168] width 84 height 23
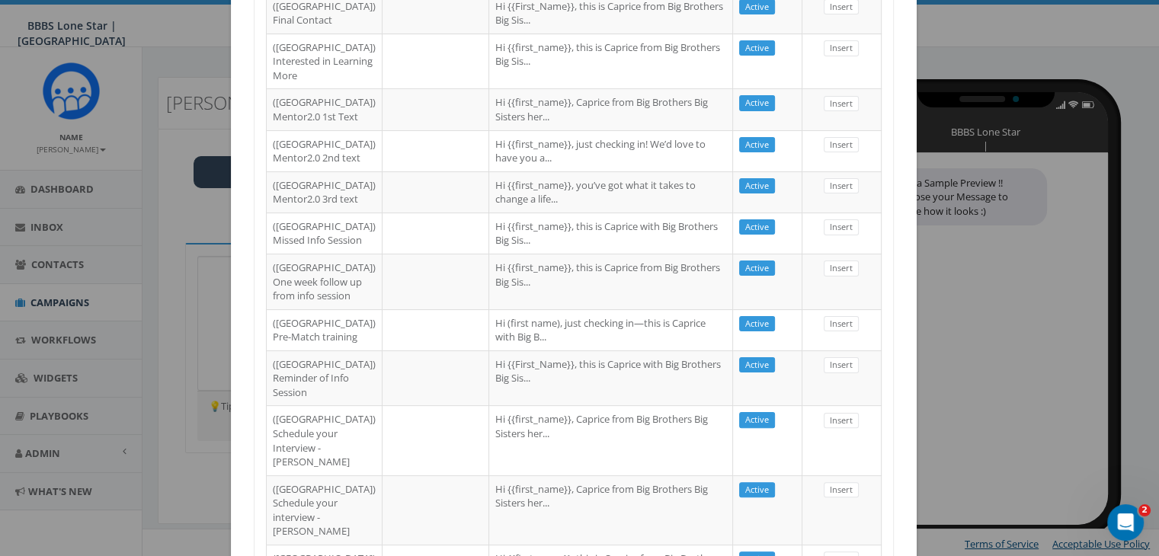
scroll to position [381, 0]
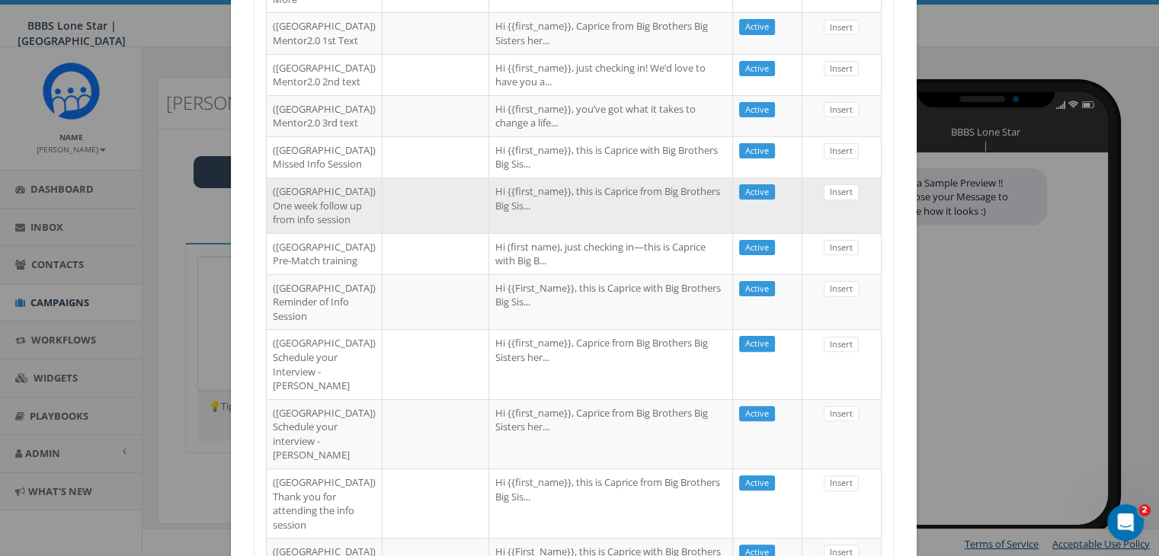
type input "[GEOGRAPHIC_DATA]"
click at [521, 233] on td "Hi {{first_name}}, this is Caprice from Big Brothers Big Sis..." at bounding box center [611, 206] width 244 height 56
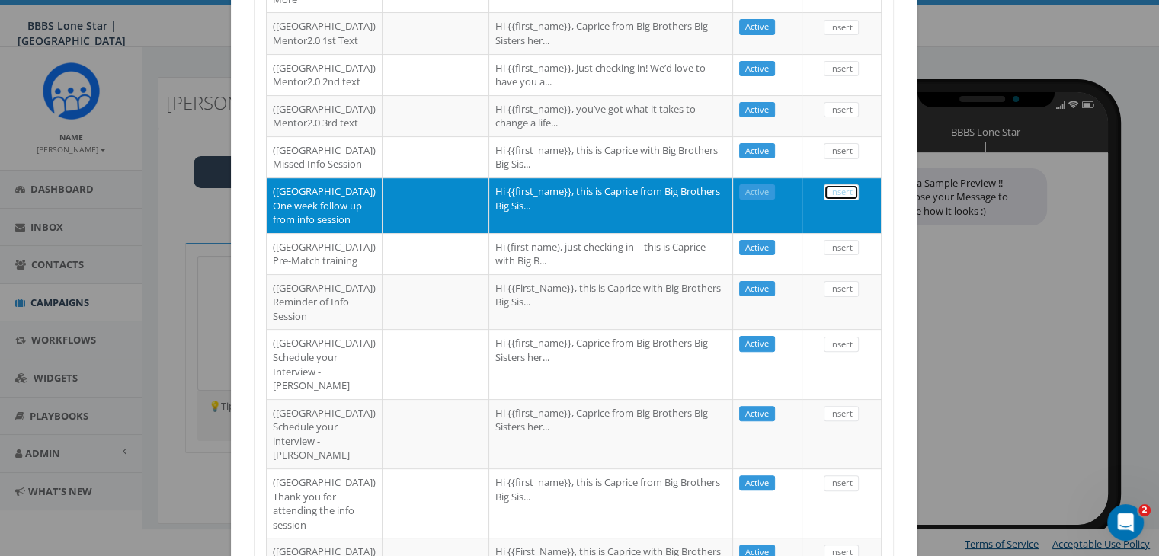
click at [836, 200] on link "Insert" at bounding box center [841, 192] width 35 height 16
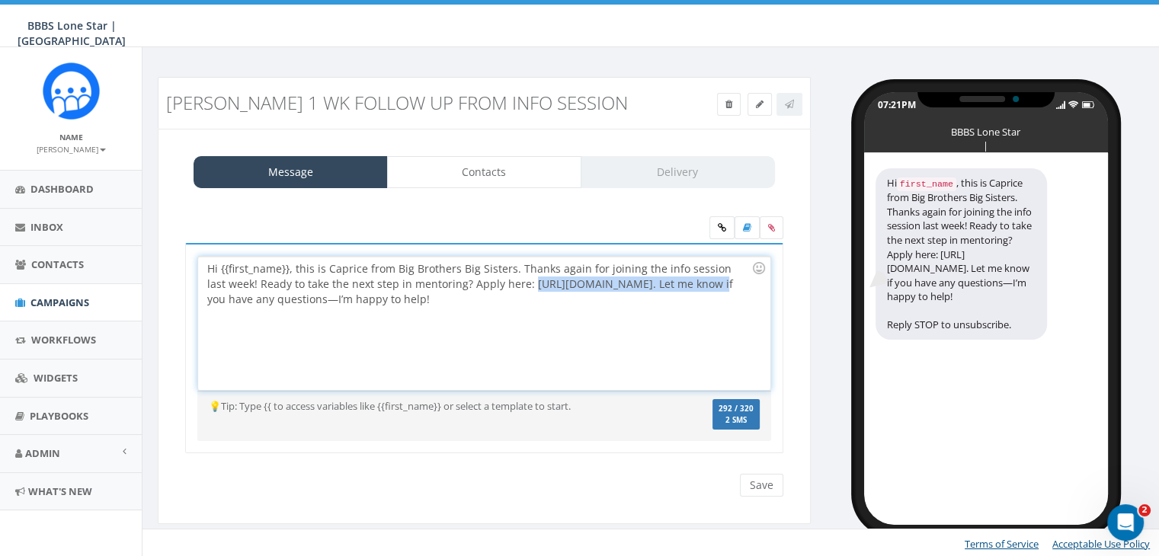
drag, startPoint x: 506, startPoint y: 281, endPoint x: 677, endPoint y: 280, distance: 170.7
click at [677, 280] on div "Hi {{first_name}}, this is Caprice from Big Brothers Big Sisters. Thanks again …" at bounding box center [484, 323] width 572 height 133
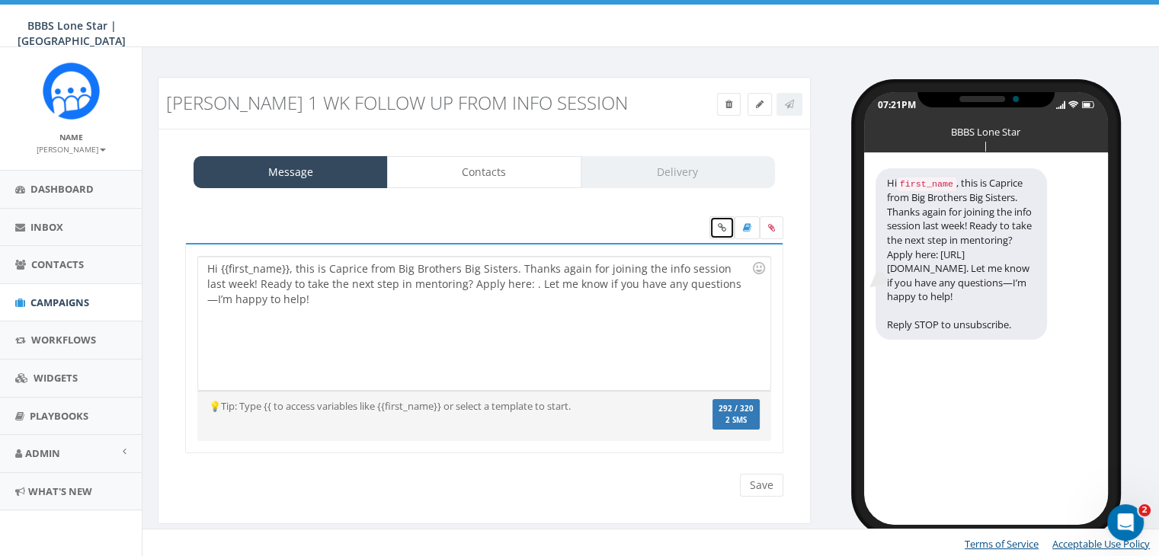
click at [721, 225] on icon at bounding box center [722, 227] width 8 height 9
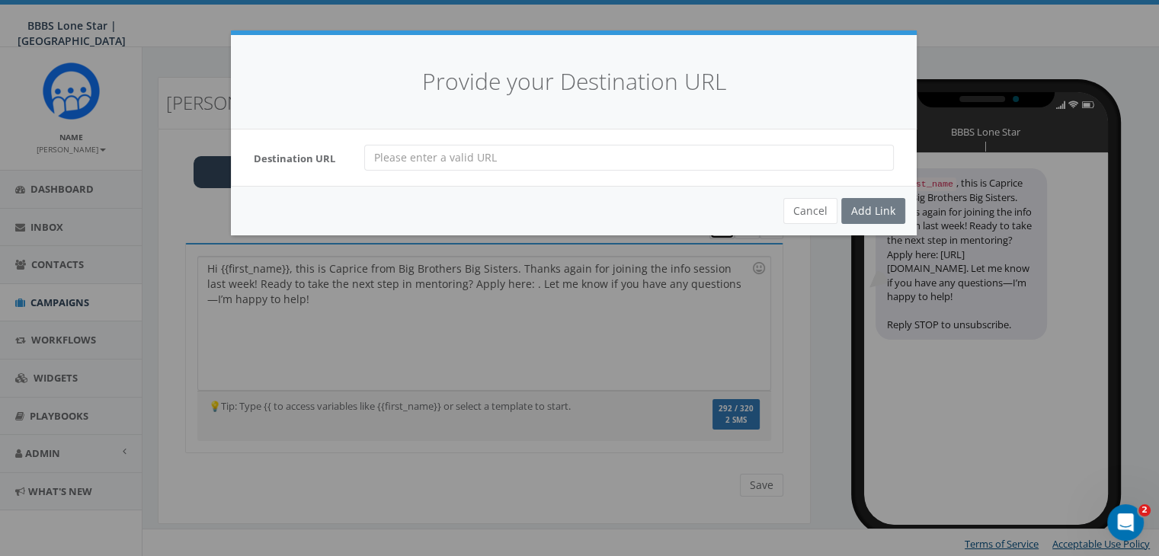
scroll to position [0, 0]
click at [386, 159] on input "url" at bounding box center [629, 158] width 530 height 26
paste input "https://bbbs.tfaforms.net/4840533"
type input "https://bbbs.tfaforms.net/4840533"
click at [850, 203] on div "Add Link" at bounding box center [873, 211] width 64 height 26
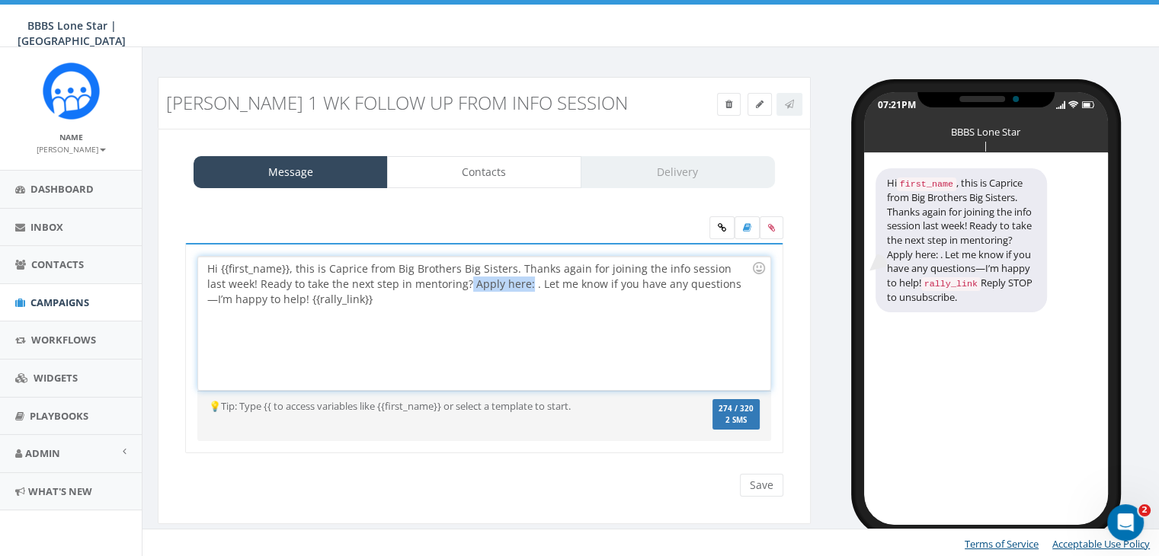
drag, startPoint x: 446, startPoint y: 285, endPoint x: 503, endPoint y: 285, distance: 57.2
click at [503, 285] on div "Hi {{first_name}}, this is Caprice from Big Brothers Big Sisters. Thanks again …" at bounding box center [484, 323] width 572 height 133
click at [750, 284] on div "Hi {{first_name}}, this is Caprice from Big Brothers Big Sisters. Thanks again …" at bounding box center [484, 323] width 572 height 133
click at [287, 272] on div "Hi {{first_name}}, this is Caprice from Big Brothers Big Sisters. Thanks again …" at bounding box center [484, 323] width 572 height 133
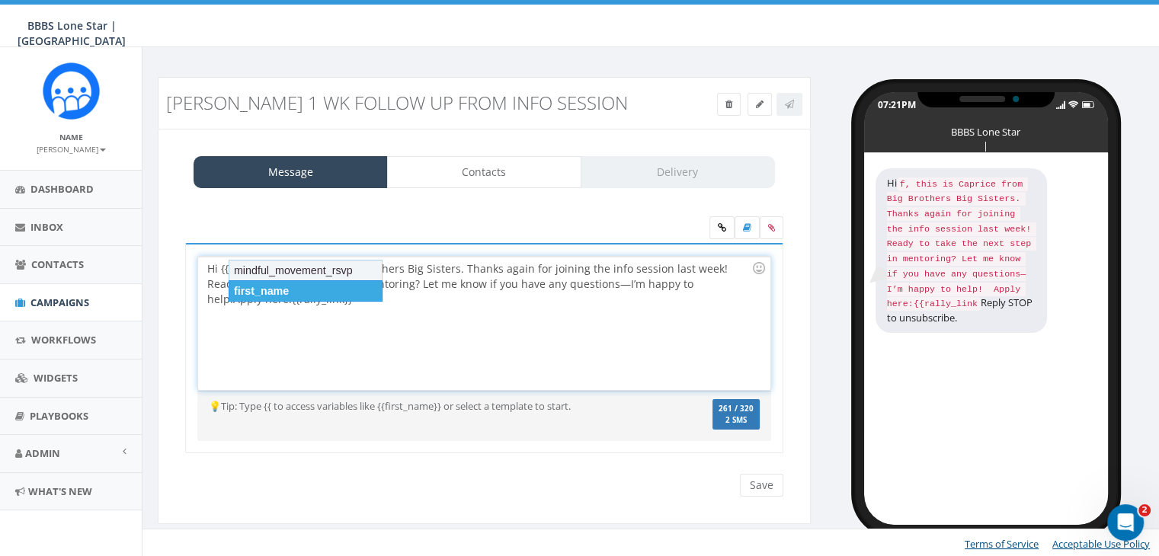
click at [305, 290] on div "first_name" at bounding box center [306, 290] width 154 height 21
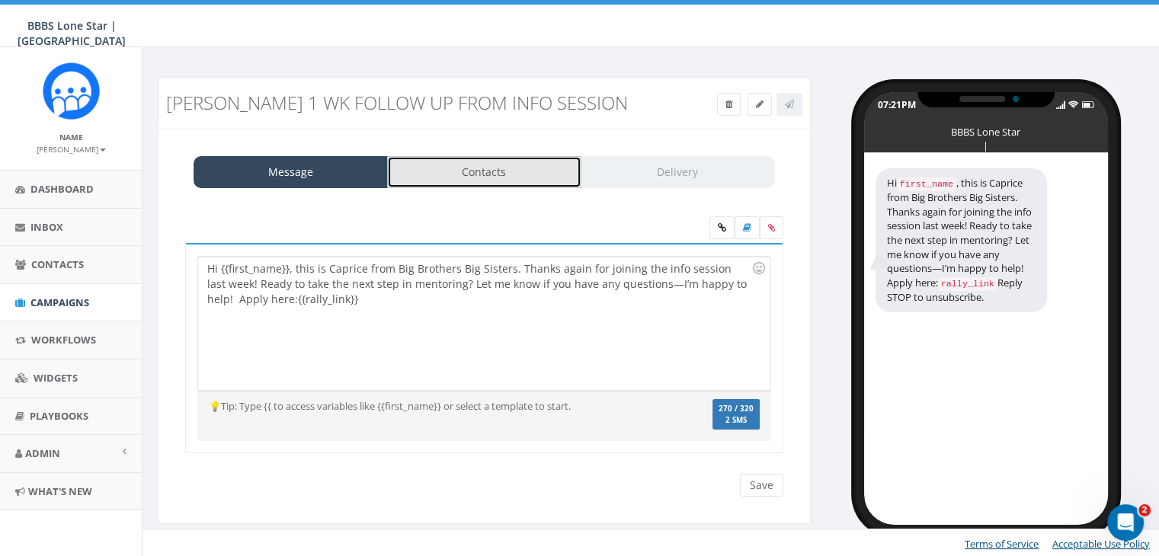
click at [489, 168] on link "Contacts" at bounding box center [484, 172] width 194 height 32
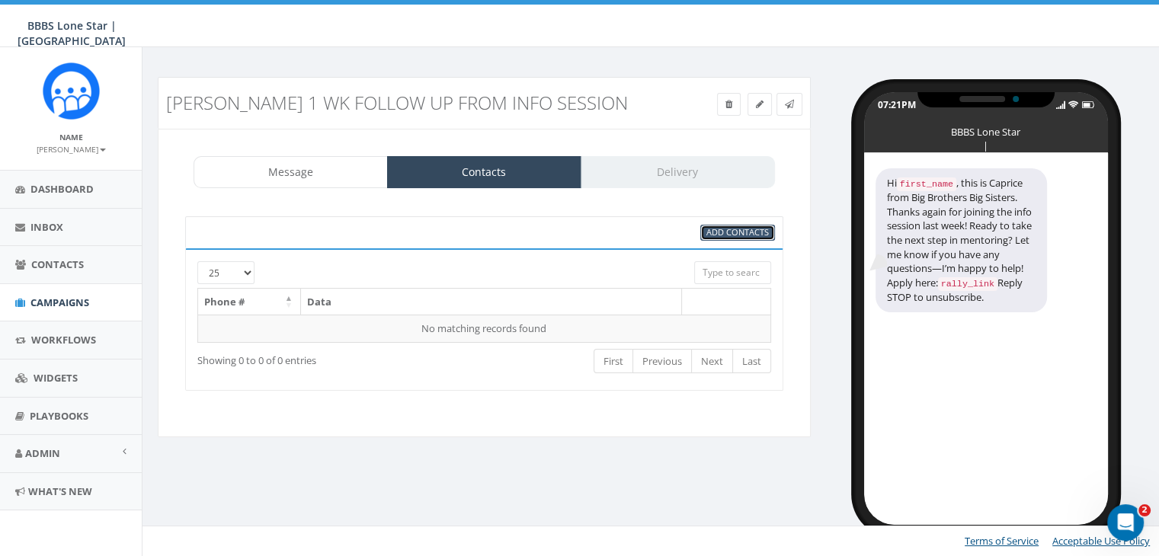
click at [751, 229] on span "Add Contacts" at bounding box center [737, 231] width 62 height 11
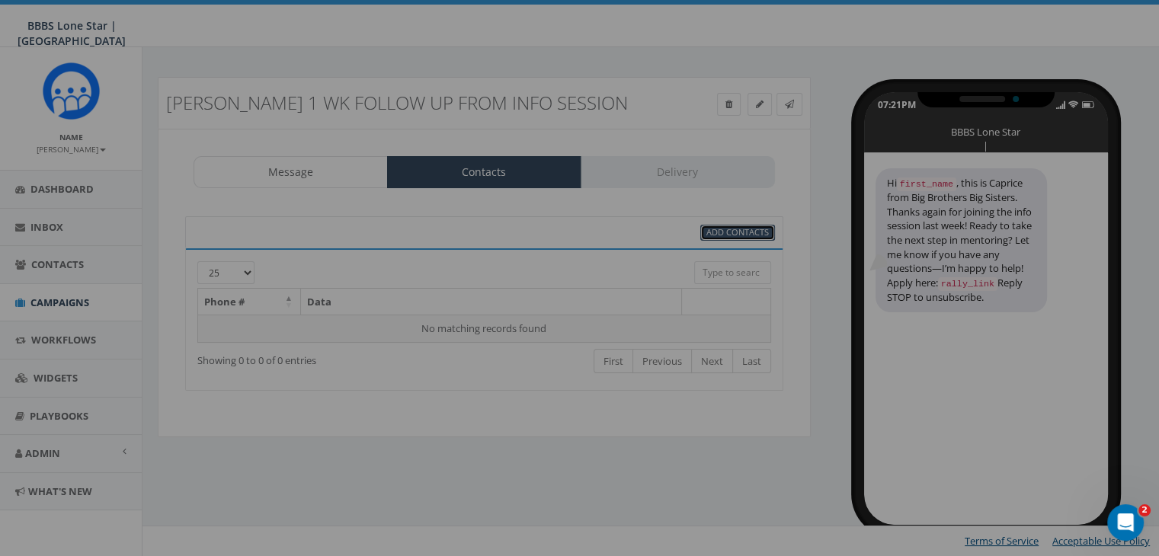
select select
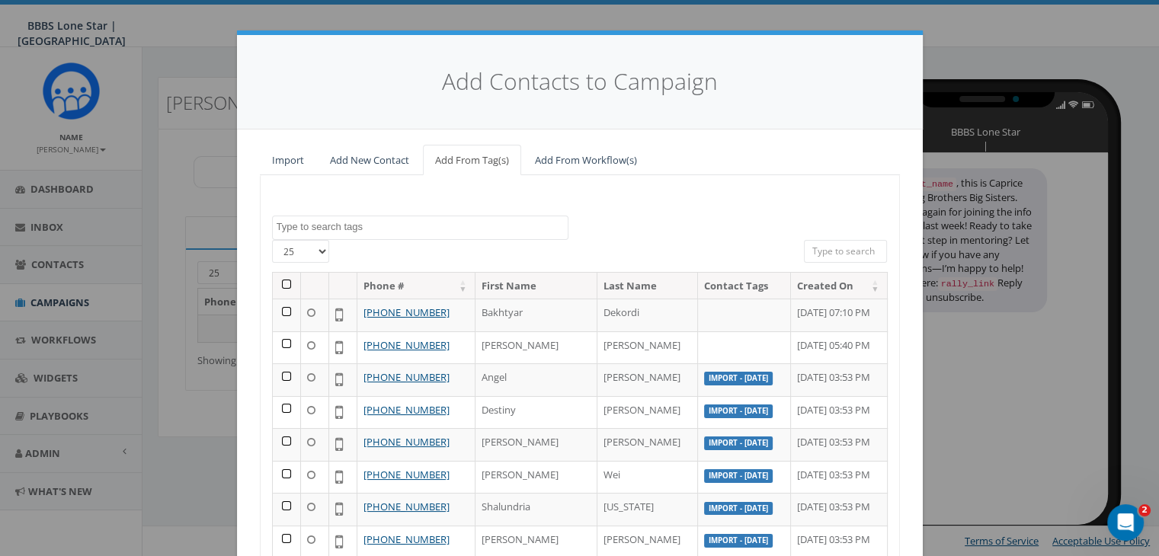
click at [832, 248] on input "search" at bounding box center [846, 251] width 84 height 23
paste input "Apply here:"
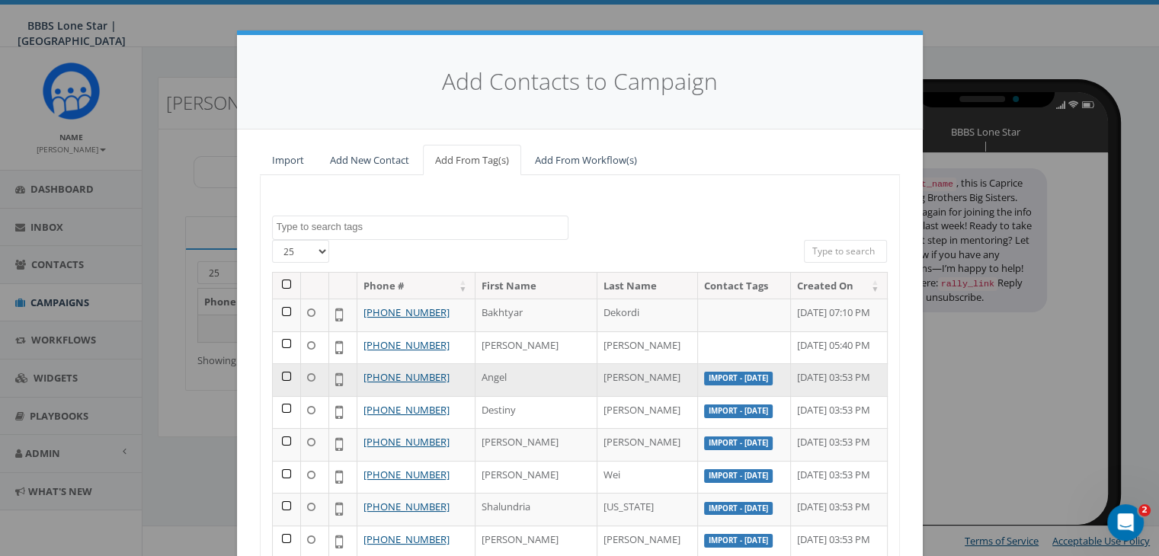
type input "Apply here:"
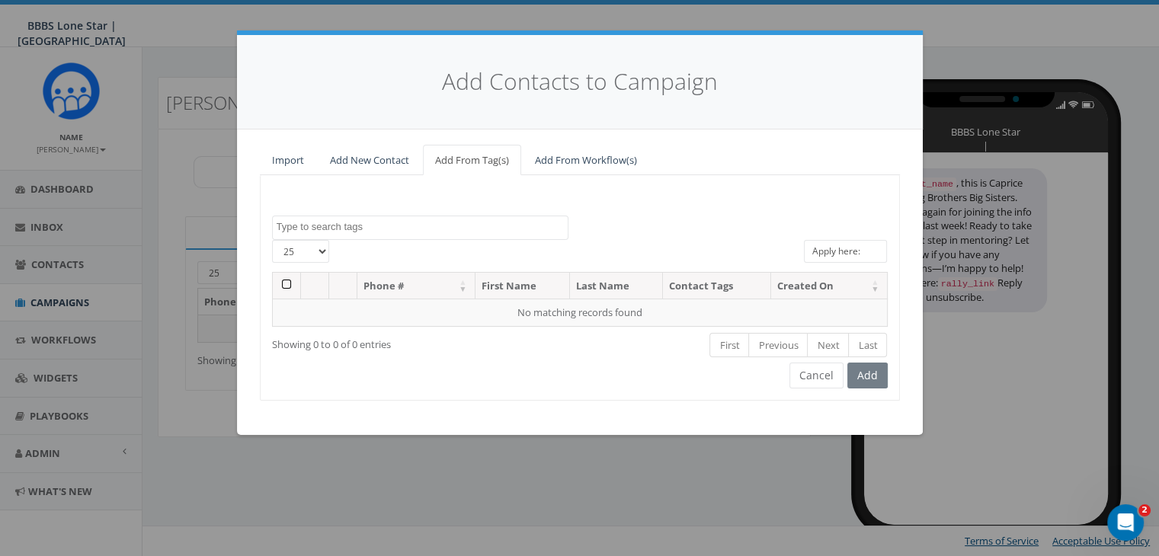
drag, startPoint x: 869, startPoint y: 252, endPoint x: 789, endPoint y: 250, distance: 80.0
click at [789, 250] on div "25 50 100 All 0 contact(s) on current page All 1127 contact(s) filtered Apply h…" at bounding box center [580, 256] width 639 height 32
type input "Dawin Jules"
drag, startPoint x: 865, startPoint y: 251, endPoint x: 780, endPoint y: 263, distance: 86.2
click at [780, 263] on div "25 50 100 All 0 contact(s) on current page All 1127 contact(s) filtered Dawin J…" at bounding box center [580, 256] width 639 height 32
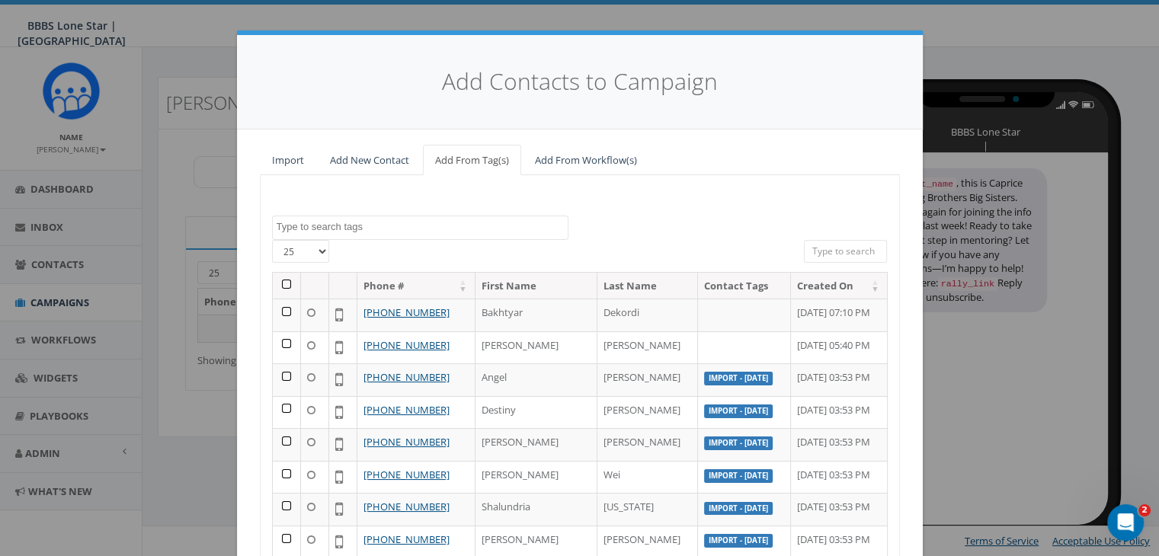
click at [815, 251] on input "search" at bounding box center [846, 251] width 84 height 23
paste input "346-810-9970"
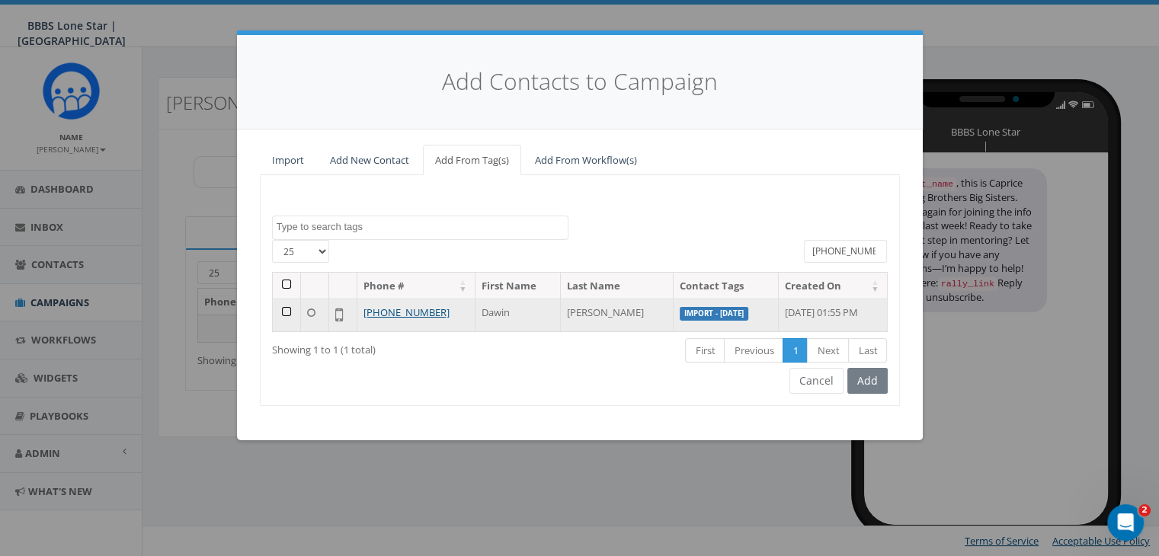
type input "346-810-9970"
click at [290, 311] on td at bounding box center [287, 315] width 28 height 33
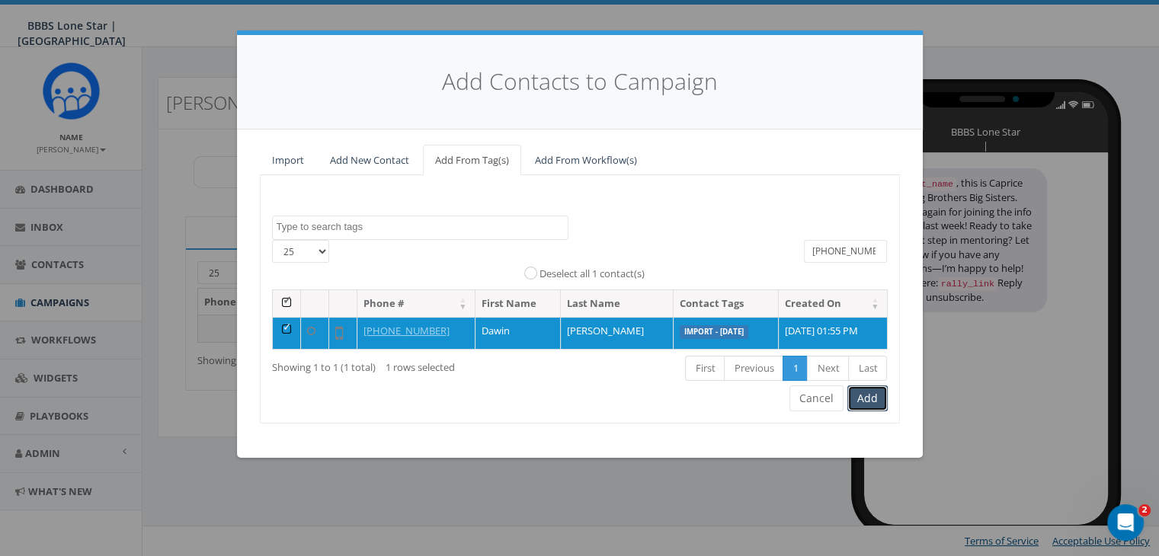
click at [857, 395] on button "Add" at bounding box center [867, 399] width 40 height 26
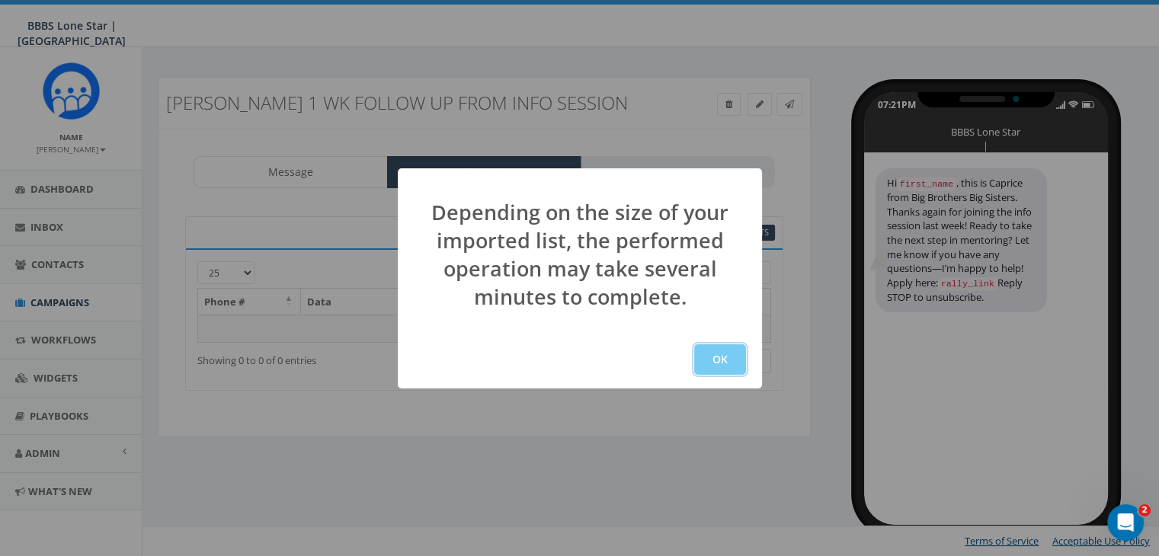
click at [725, 356] on button "OK" at bounding box center [720, 359] width 52 height 30
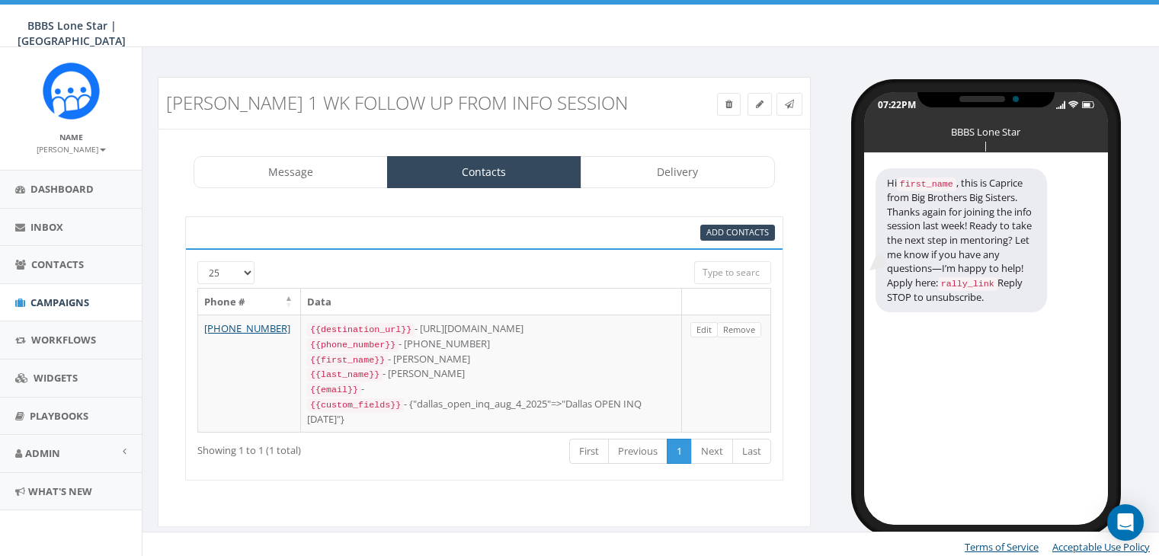
select select
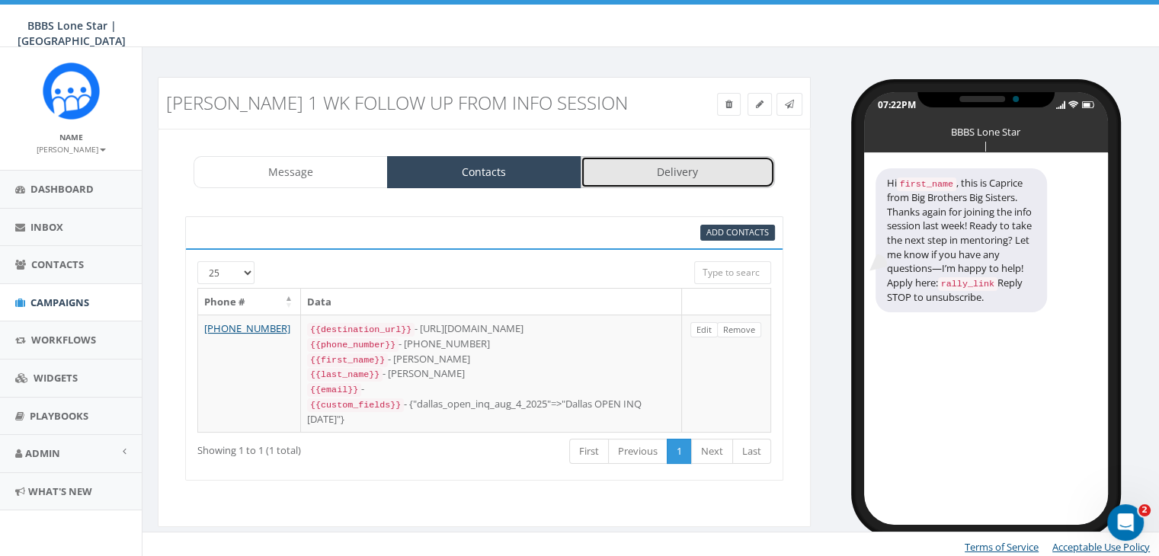
click at [640, 166] on link "Delivery" at bounding box center [678, 172] width 194 height 32
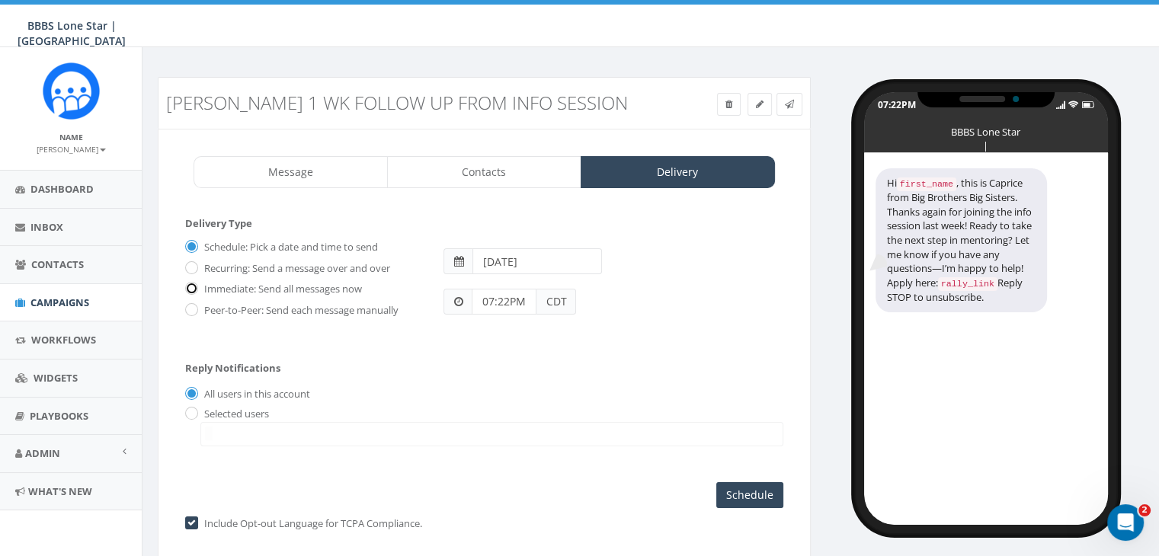
click at [192, 287] on input "Immediate: Send all messages now" at bounding box center [190, 290] width 10 height 10
radio input "true"
click at [191, 414] on input "radio" at bounding box center [190, 414] width 10 height 10
radio input "true"
click at [215, 431] on span at bounding box center [491, 434] width 583 height 24
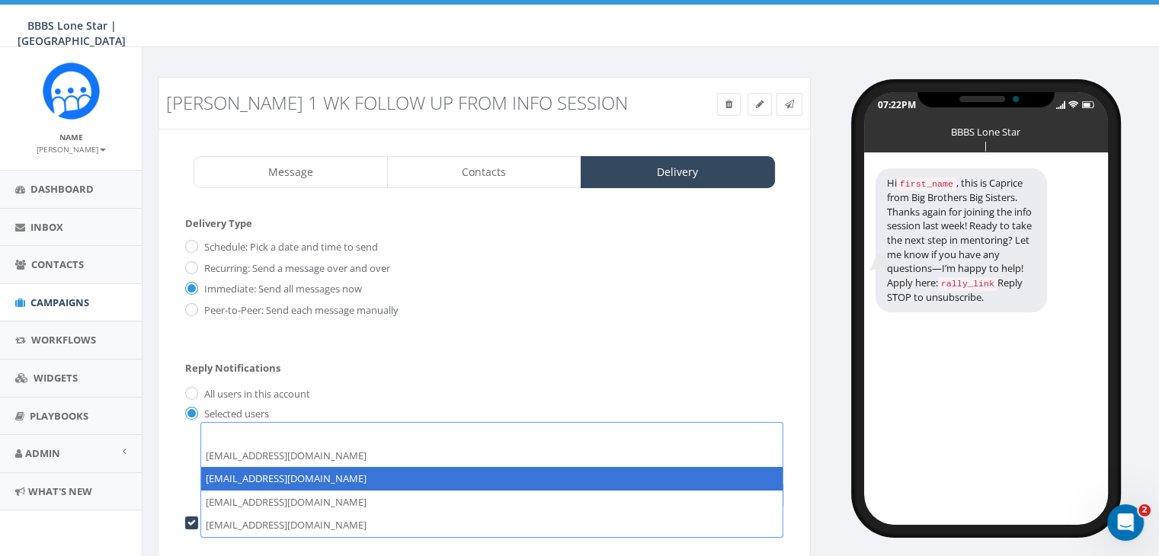
select select "1730"
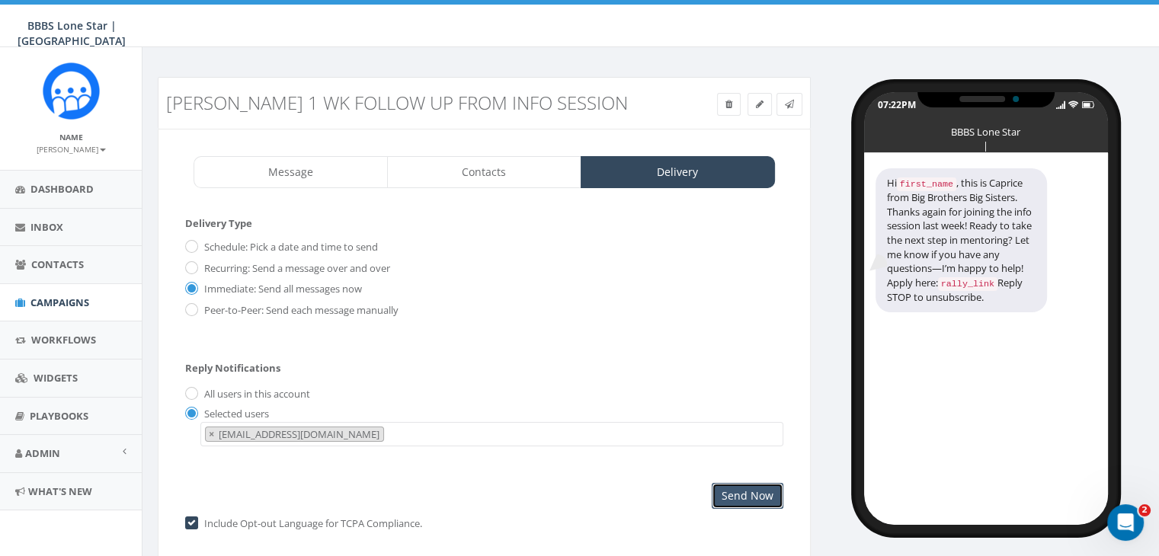
click at [765, 487] on input "Send Now" at bounding box center [748, 496] width 72 height 26
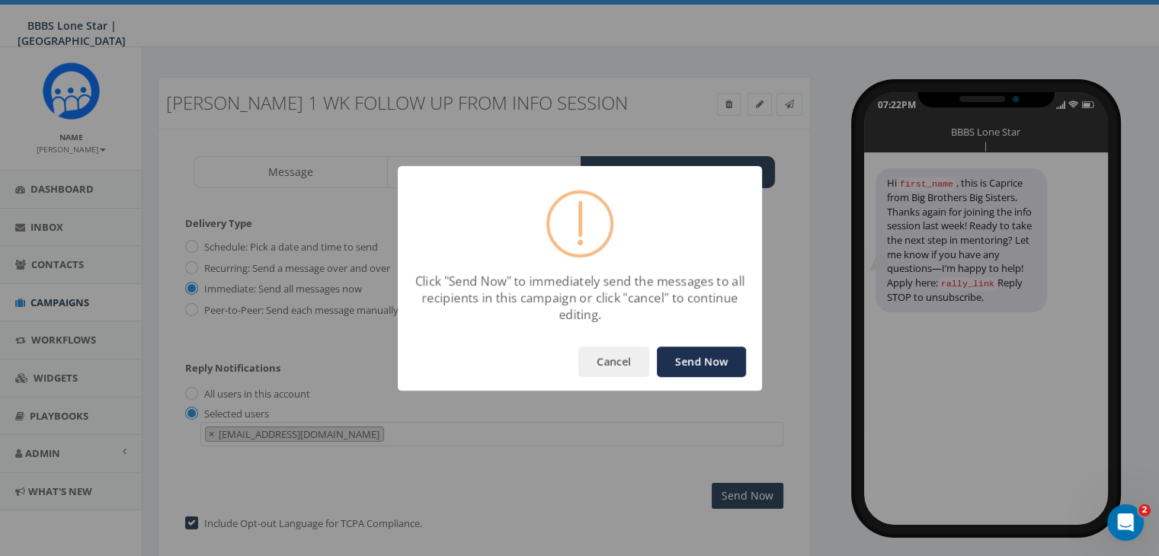
click at [708, 364] on button "Send Now" at bounding box center [701, 362] width 89 height 30
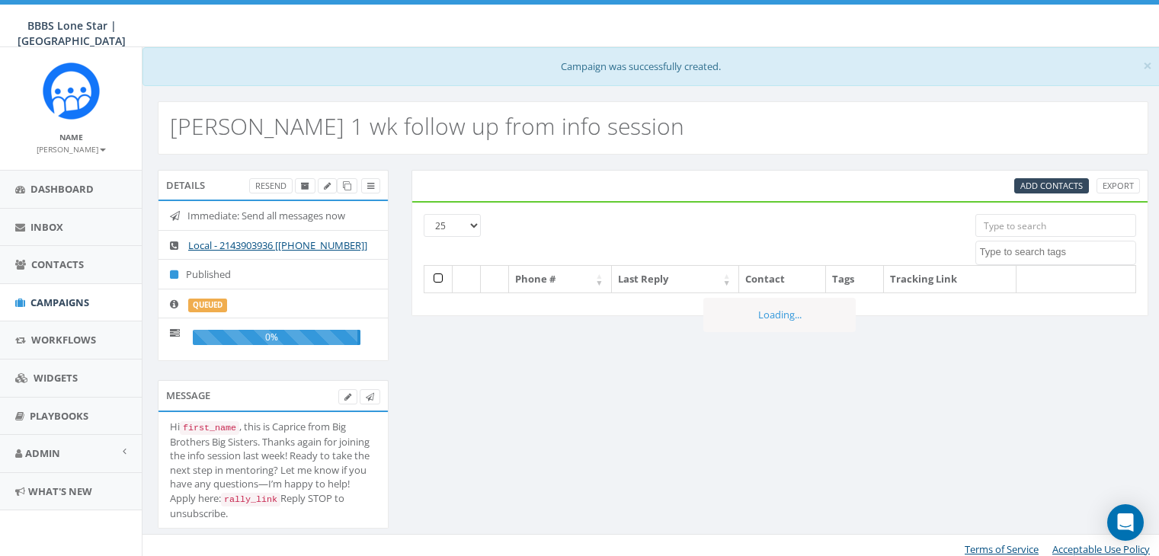
select select
